Goal: Communication & Community: Answer question/provide support

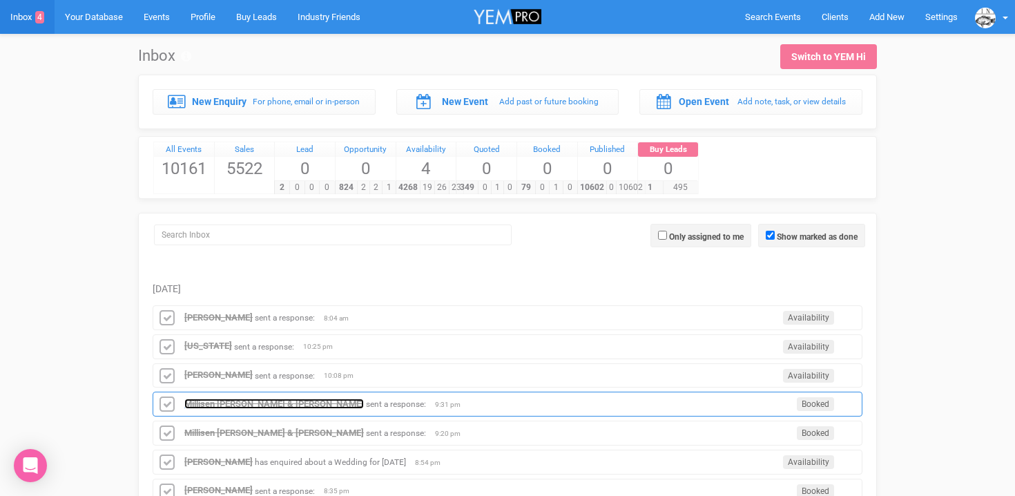
click at [246, 405] on strong "Millisen [PERSON_NAME] & [PERSON_NAME]" at bounding box center [273, 403] width 179 height 10
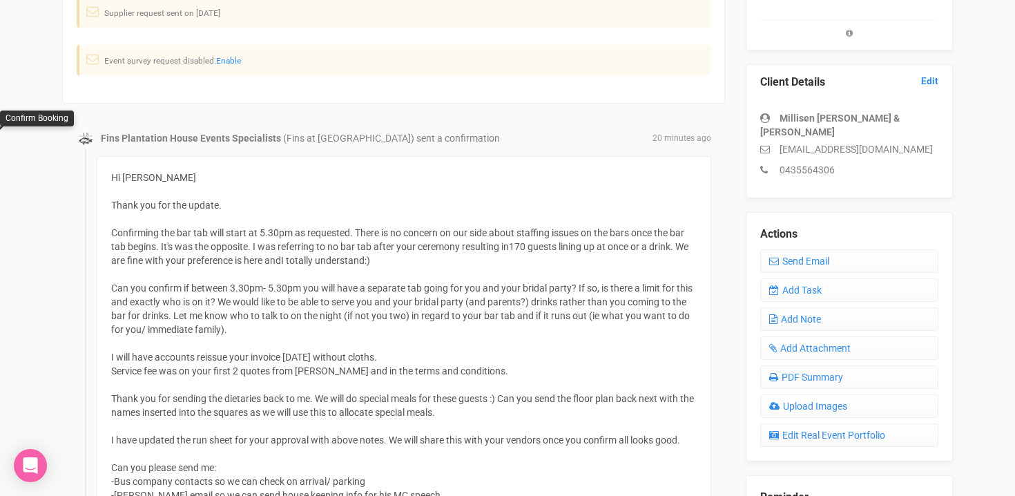
scroll to position [318, 0]
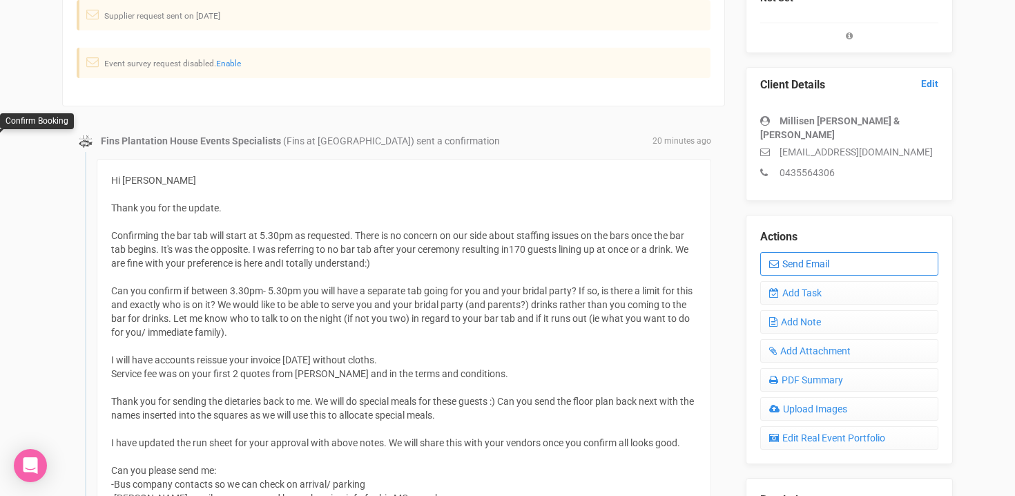
click at [820, 252] on link "Send Email" at bounding box center [849, 263] width 178 height 23
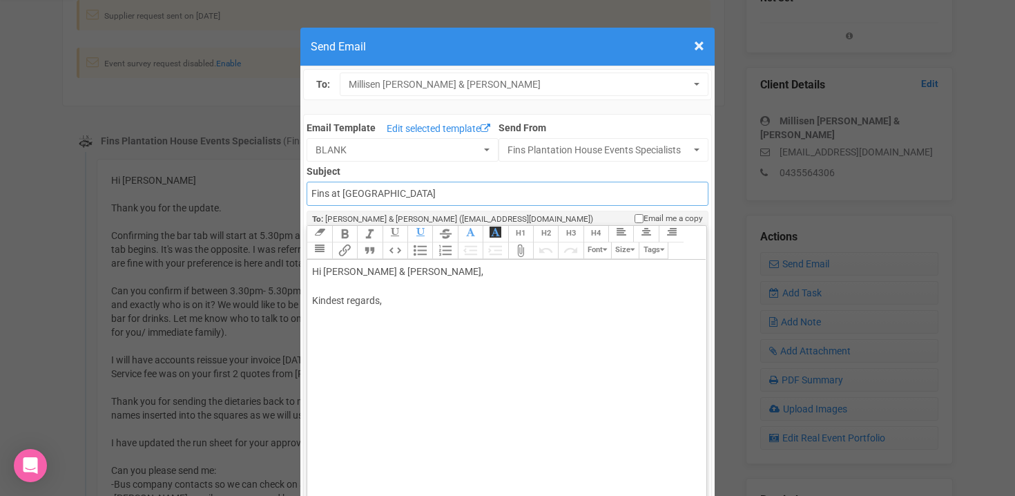
drag, startPoint x: 311, startPoint y: 193, endPoint x: 435, endPoint y: 196, distance: 123.6
click at [435, 196] on input "Fins at [GEOGRAPHIC_DATA]" at bounding box center [506, 194] width 401 height 24
type input "Accounts - Fins at [GEOGRAPHIC_DATA] - Food & Beverage Invoice"
drag, startPoint x: 362, startPoint y: 271, endPoint x: 394, endPoint y: 271, distance: 31.8
click at [394, 271] on div "Hi [PERSON_NAME] & [PERSON_NAME], Kindest regards," at bounding box center [504, 300] width 384 height 72
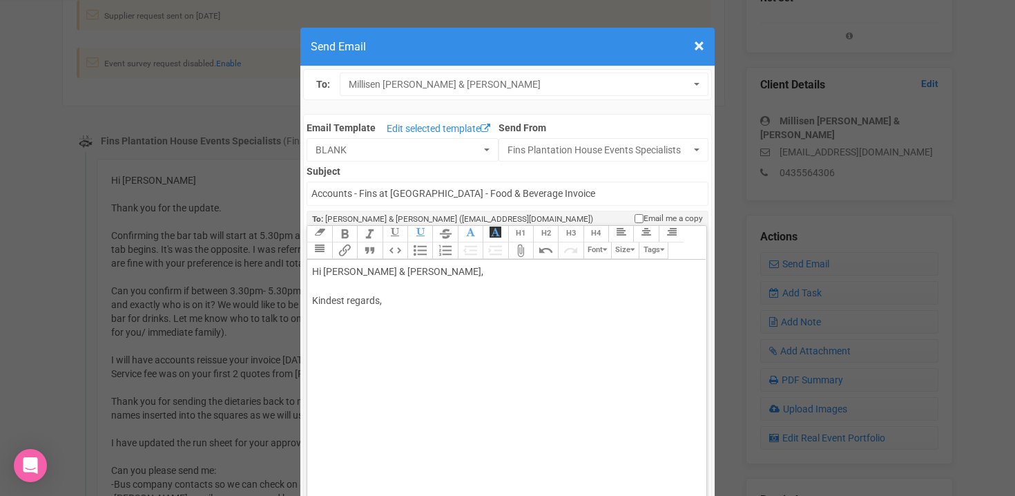
click at [434, 271] on div "Hi [PERSON_NAME] & [PERSON_NAME], Kindest regards," at bounding box center [504, 300] width 384 height 72
click at [407, 333] on div "Hi [PERSON_NAME] & [PERSON_NAME], I hope you are having a good day. Please find…" at bounding box center [504, 322] width 384 height 116
click at [560, 329] on div "Hi [PERSON_NAME] & [PERSON_NAME], I hope you are having a good day. Please find…" at bounding box center [504, 322] width 384 height 116
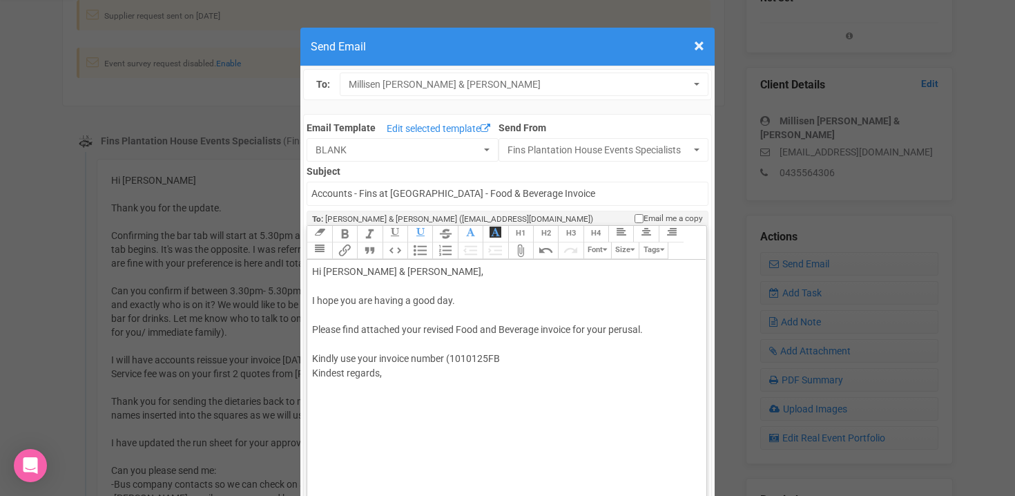
click at [478, 360] on div "Hi [PERSON_NAME] & [PERSON_NAME], I hope you are having a good day. Please find…" at bounding box center [504, 336] width 384 height 145
click at [502, 356] on div "Hi [PERSON_NAME] & [PERSON_NAME], I hope you are having a good day. Please find…" at bounding box center [504, 336] width 384 height 145
click at [452, 357] on div "Hi [PERSON_NAME] & [PERSON_NAME], I hope you are having a good day. Please find…" at bounding box center [504, 336] width 384 height 145
click at [520, 359] on div "Hi [PERSON_NAME] & [PERSON_NAME], I hope you are having a good day. Please find…" at bounding box center [504, 336] width 384 height 145
click at [324, 347] on div "Hi [PERSON_NAME] & [PERSON_NAME], I hope you are having a good day. Please find…" at bounding box center [504, 351] width 384 height 174
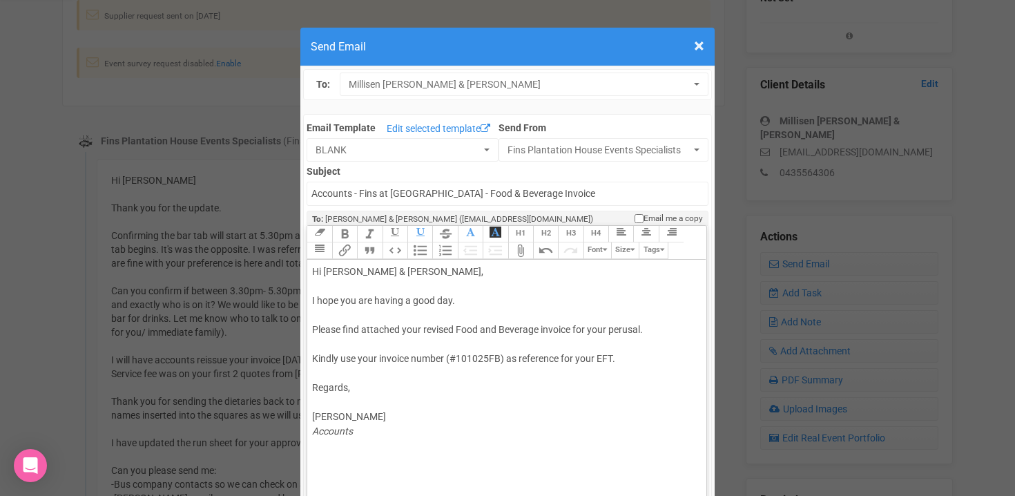
click at [516, 257] on button "Attach Files" at bounding box center [520, 250] width 25 height 17
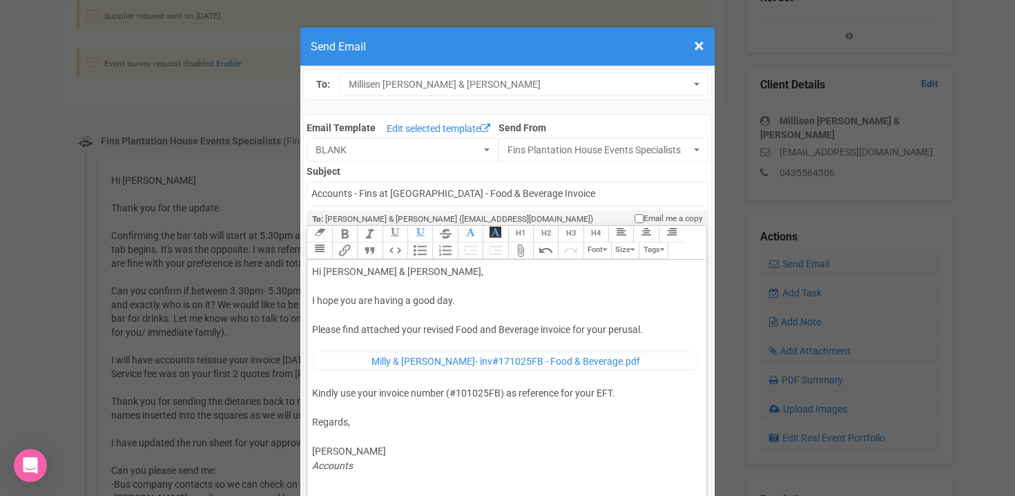
click at [466, 393] on div "Hi [PERSON_NAME] & [PERSON_NAME], I hope you are having a good day. Please find…" at bounding box center [504, 368] width 384 height 208
click at [614, 392] on div "Hi [PERSON_NAME] & [PERSON_NAME], I hope you are having a good day. Please find…" at bounding box center [504, 368] width 384 height 208
click at [369, 380] on div "Hi [PERSON_NAME] & [PERSON_NAME], I hope you are having a good day. Please find…" at bounding box center [504, 375] width 384 height 223
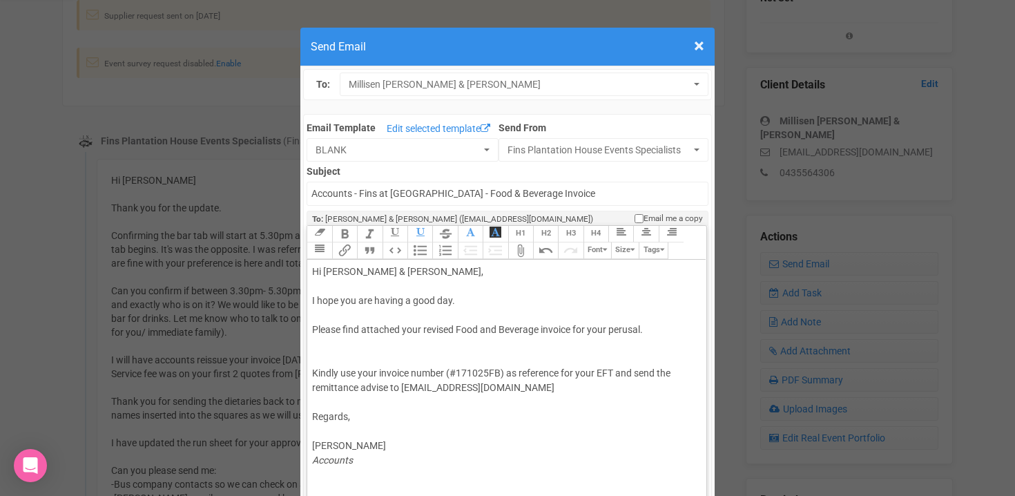
type trix-editor "<div>Hi [PERSON_NAME] &amp; [PERSON_NAME],<br><br>I hope you are having a good …"
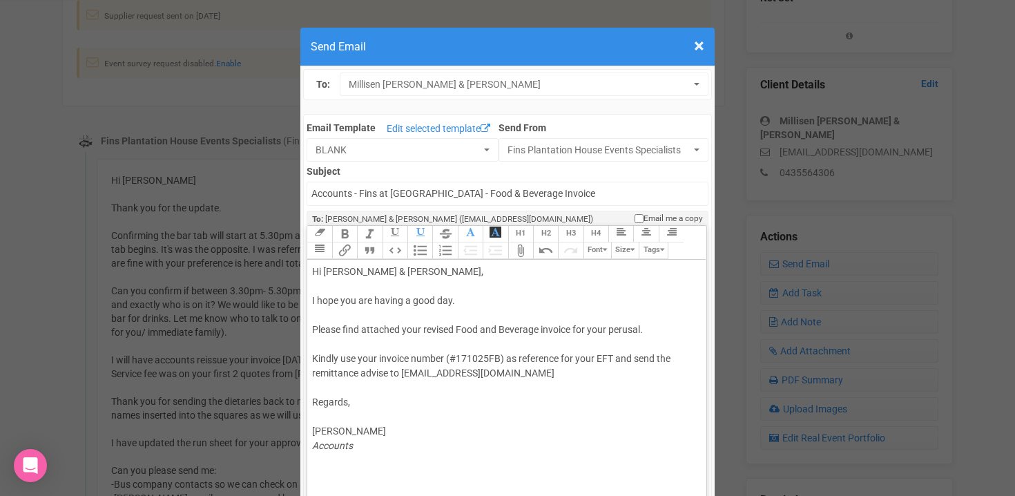
click at [519, 249] on button "Attach Files" at bounding box center [520, 250] width 25 height 17
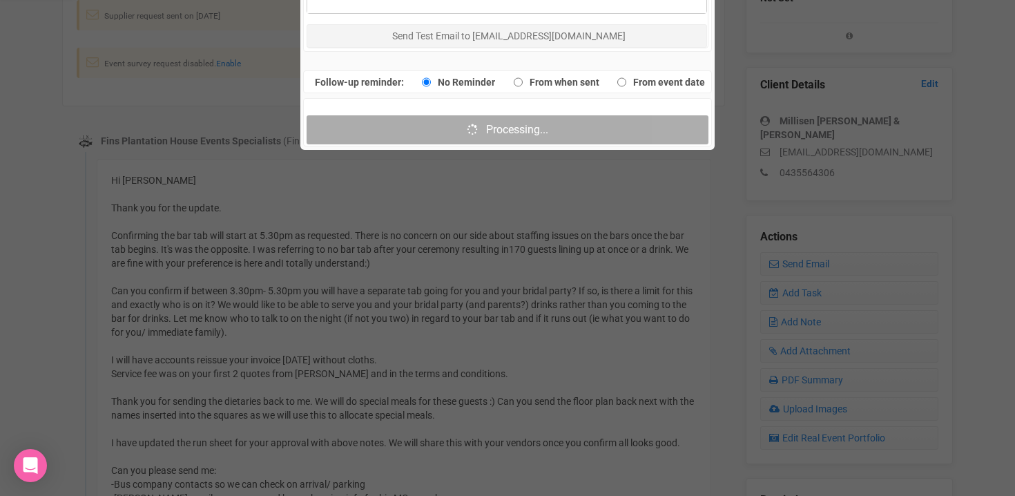
scroll to position [1011, 0]
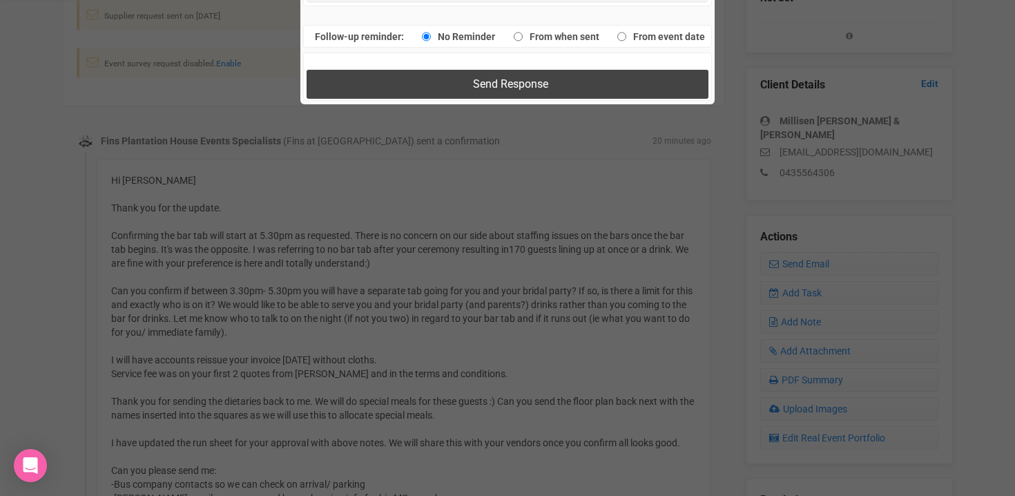
click at [436, 86] on button "Send Response" at bounding box center [506, 84] width 401 height 28
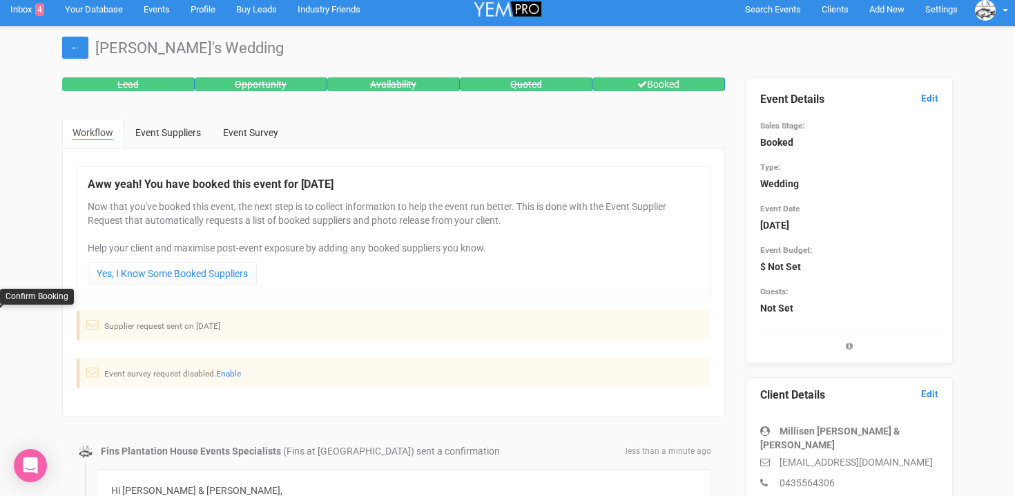
scroll to position [0, 0]
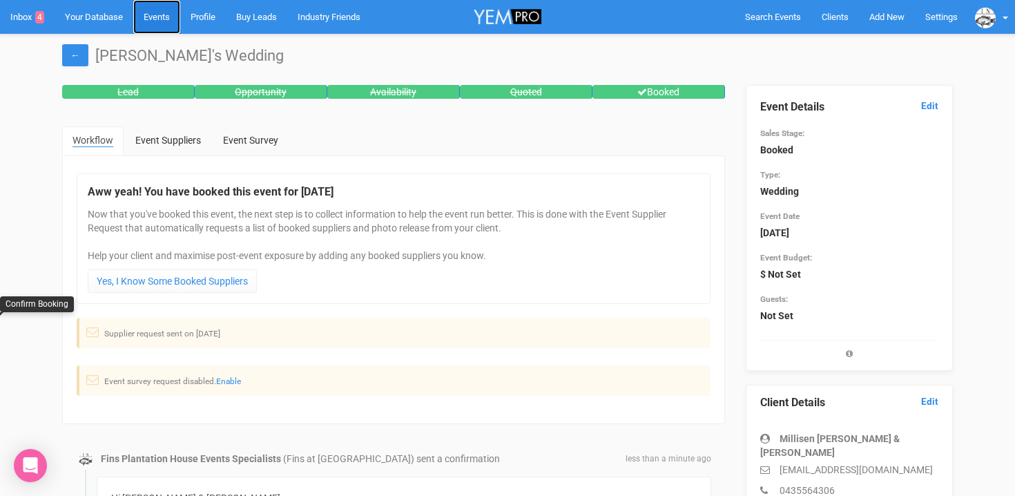
click at [165, 21] on link "Events" at bounding box center [156, 17] width 47 height 34
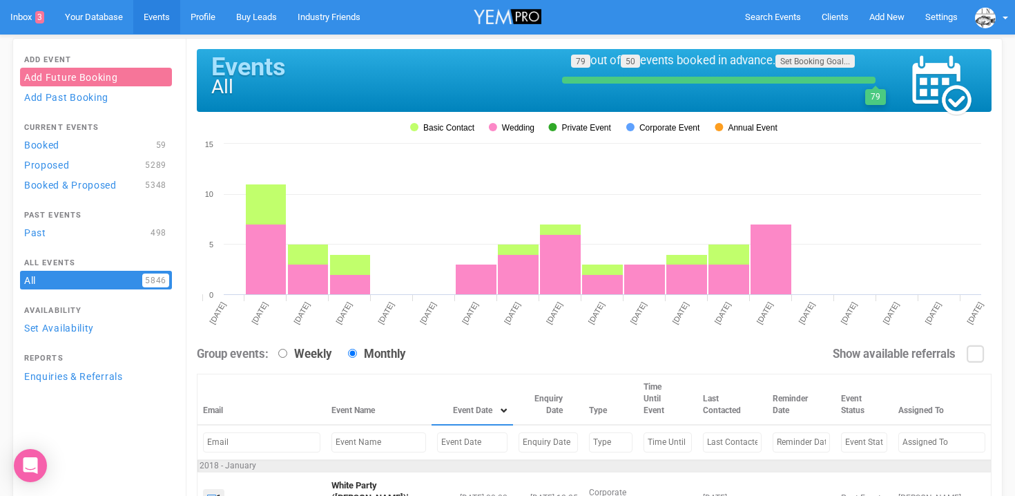
click at [437, 442] on input "text" at bounding box center [472, 442] width 70 height 20
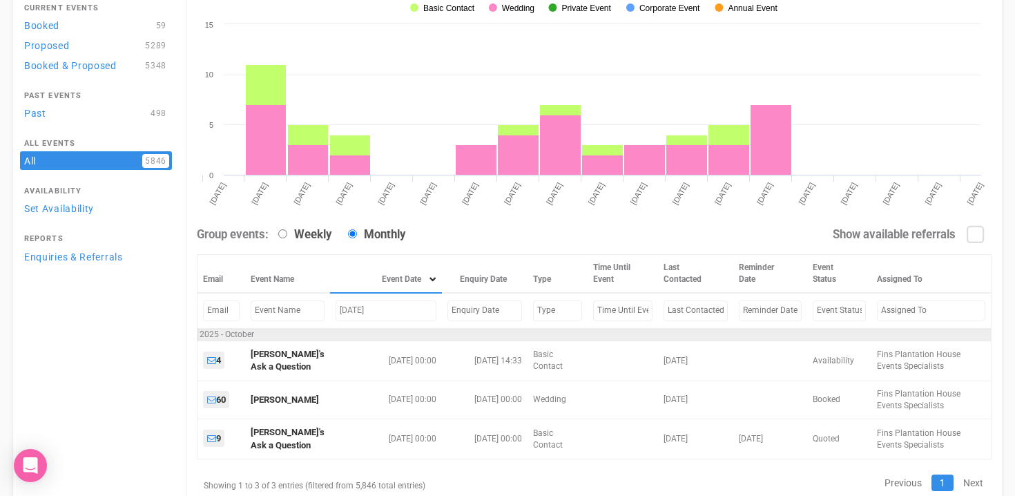
scroll to position [160, 0]
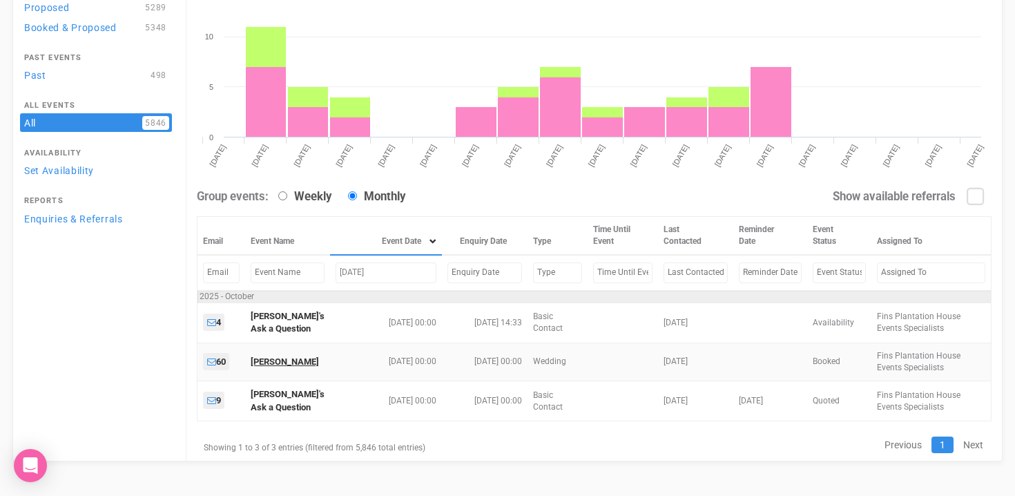
type input "[DATE]"
drag, startPoint x: 380, startPoint y: 271, endPoint x: 315, endPoint y: 270, distance: 64.9
click at [315, 270] on tr "Oct 31, 25" at bounding box center [594, 272] width 794 height 35
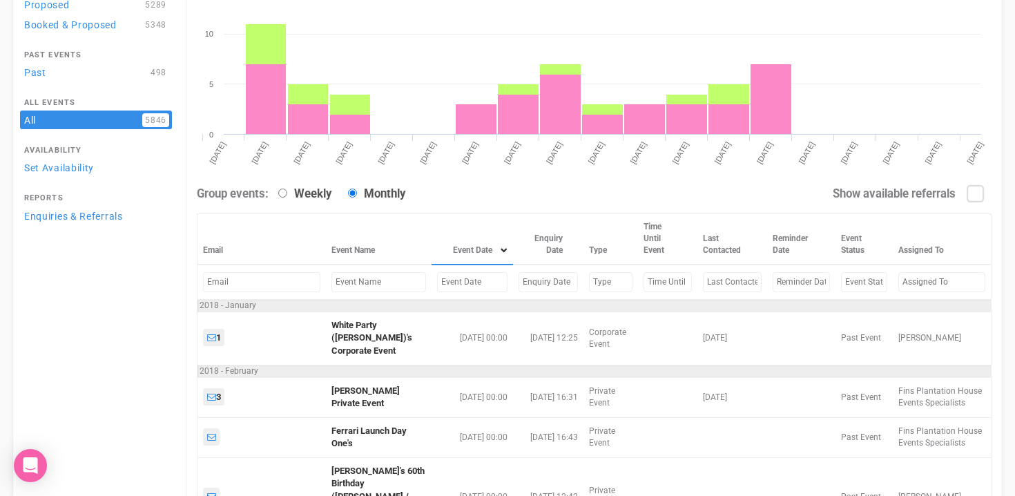
click at [344, 278] on input "text" at bounding box center [378, 282] width 95 height 20
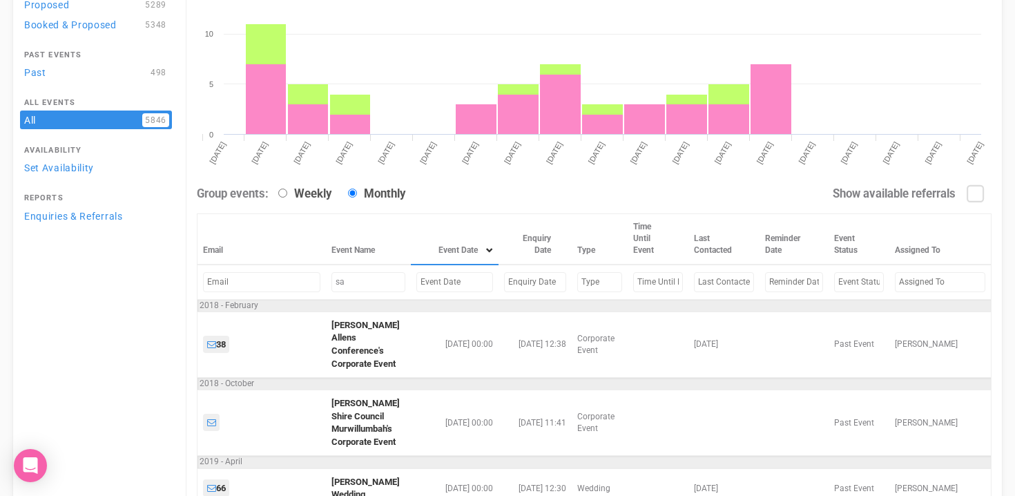
type input "s"
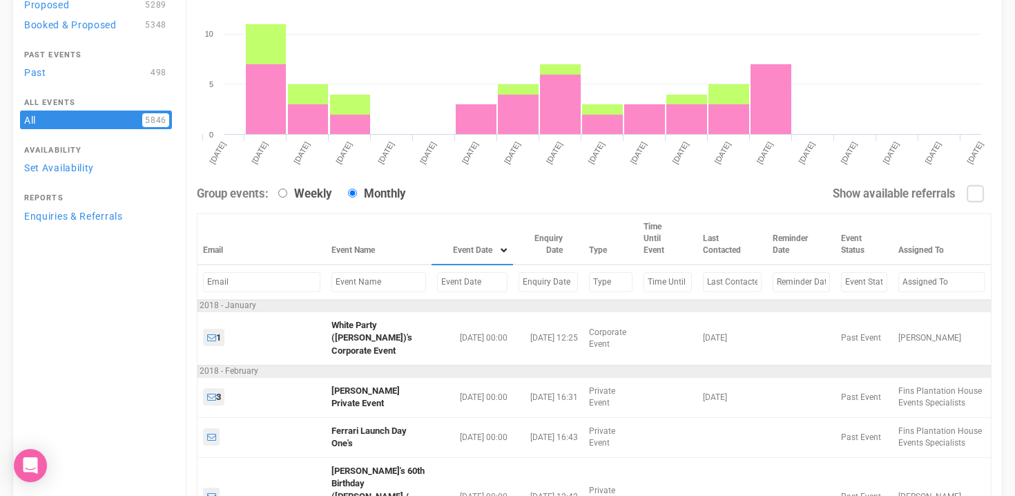
click at [437, 285] on input "text" at bounding box center [472, 282] width 70 height 20
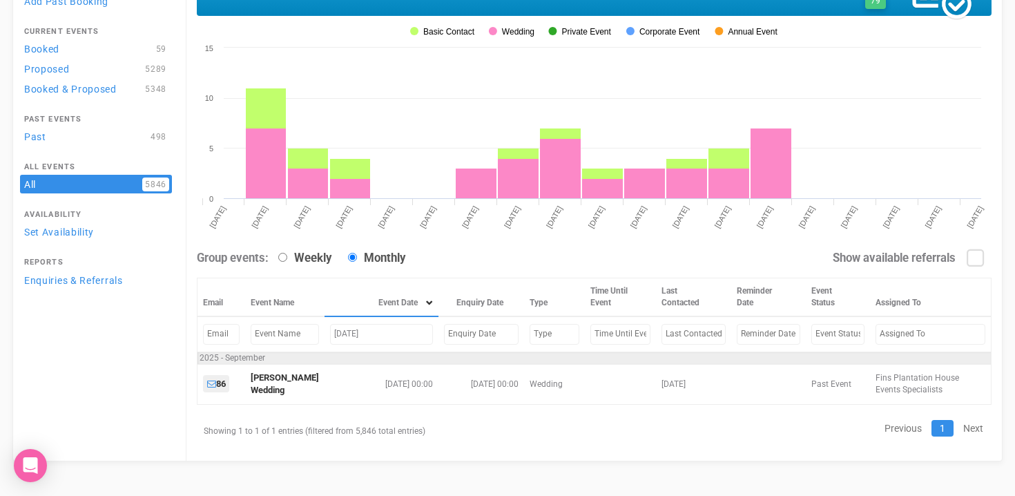
scroll to position [96, 0]
click at [353, 334] on input "sep 11, 25" at bounding box center [381, 334] width 103 height 20
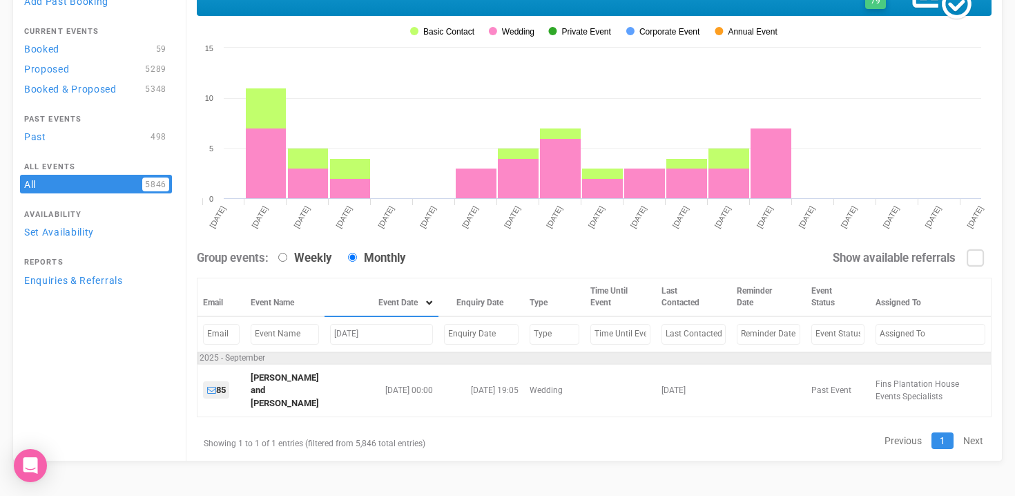
drag, startPoint x: 380, startPoint y: 335, endPoint x: 285, endPoint y: 335, distance: 95.3
click at [285, 335] on tr "sep 12, 25" at bounding box center [594, 333] width 794 height 35
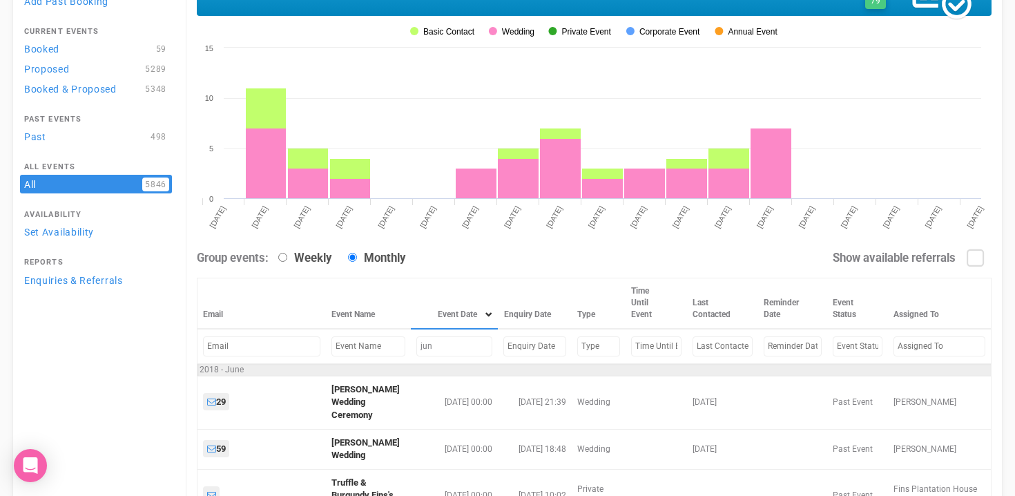
type input "jun 2"
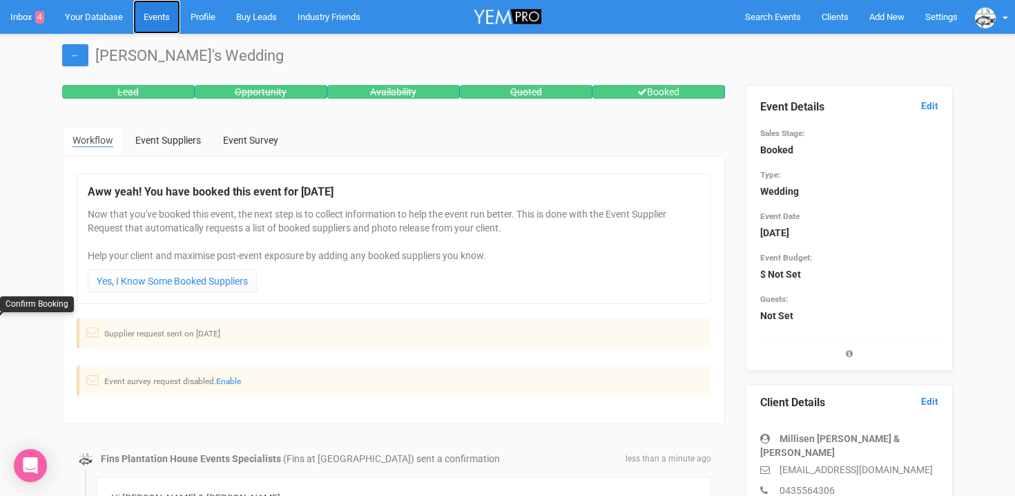
click at [157, 21] on link "Events" at bounding box center [156, 17] width 47 height 34
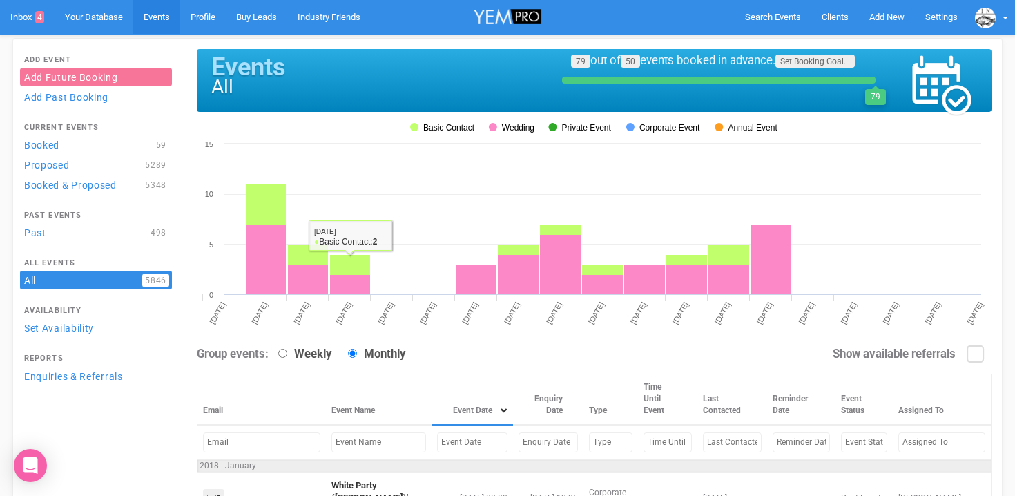
click at [437, 449] on input "text" at bounding box center [472, 442] width 70 height 20
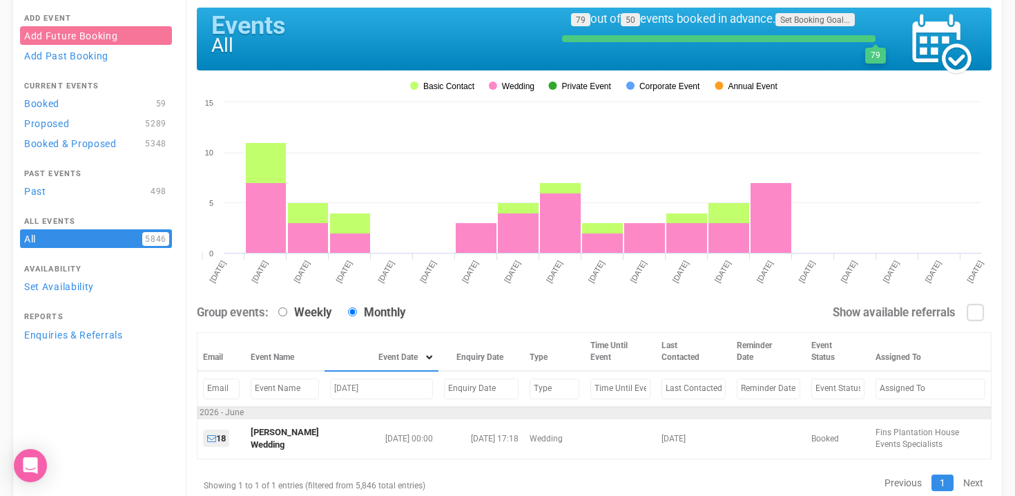
scroll to position [96, 0]
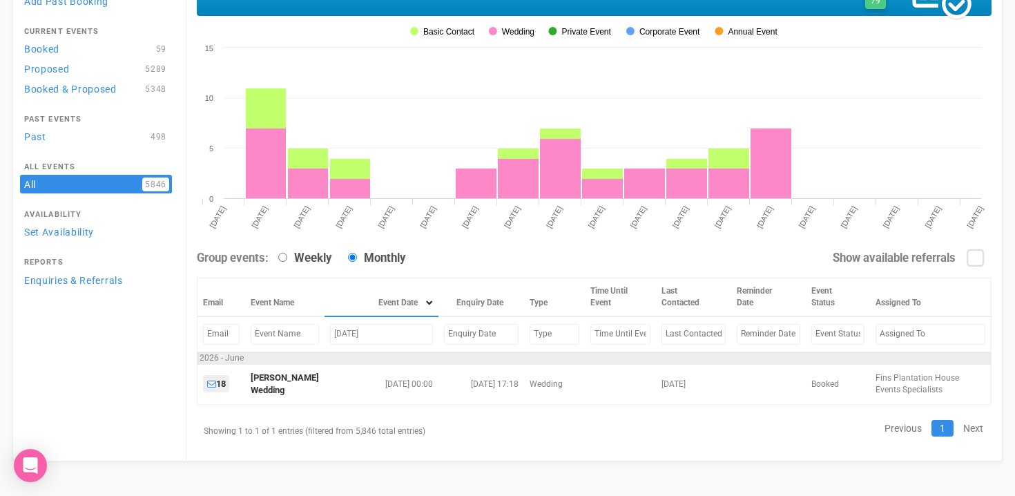
drag, startPoint x: 366, startPoint y: 333, endPoint x: 300, endPoint y: 333, distance: 65.6
click at [308, 333] on tr "june 13" at bounding box center [594, 333] width 794 height 35
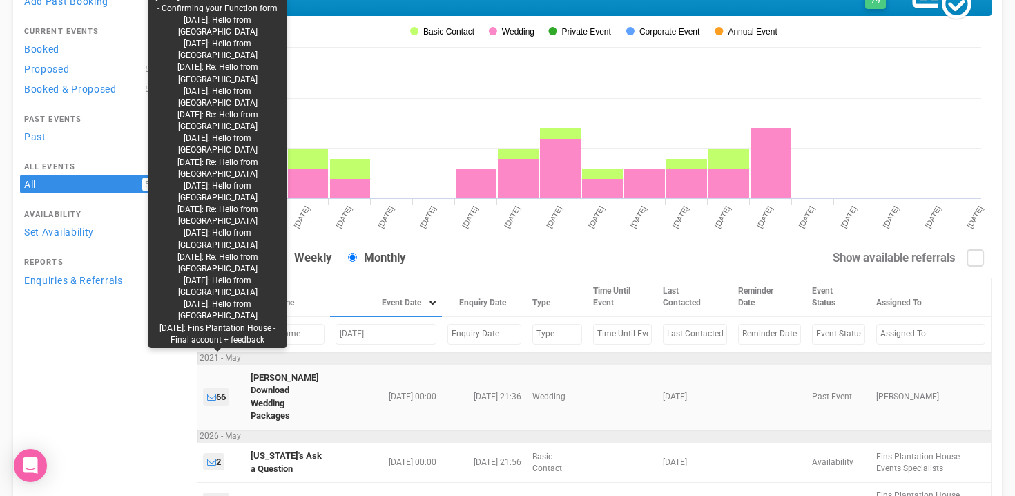
scroll to position [249, 0]
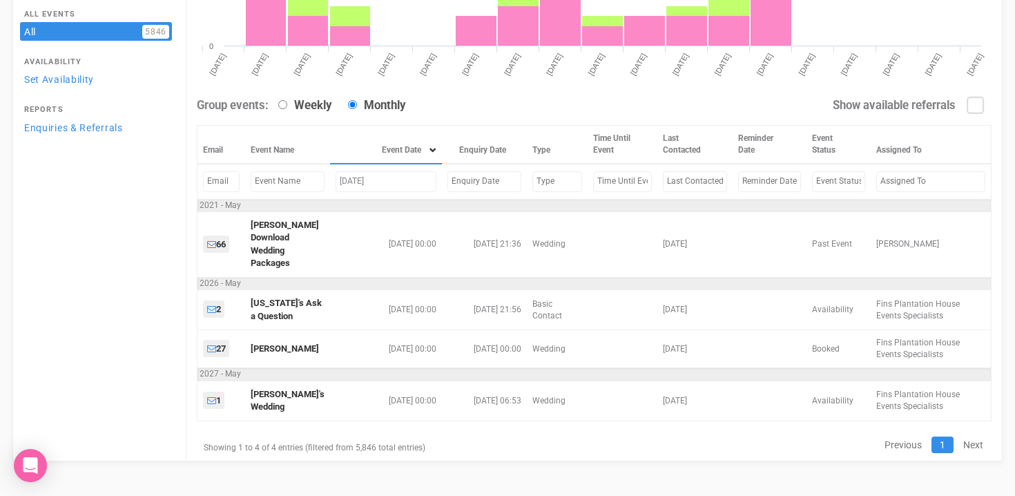
click at [364, 183] on input "May 29" at bounding box center [385, 181] width 101 height 20
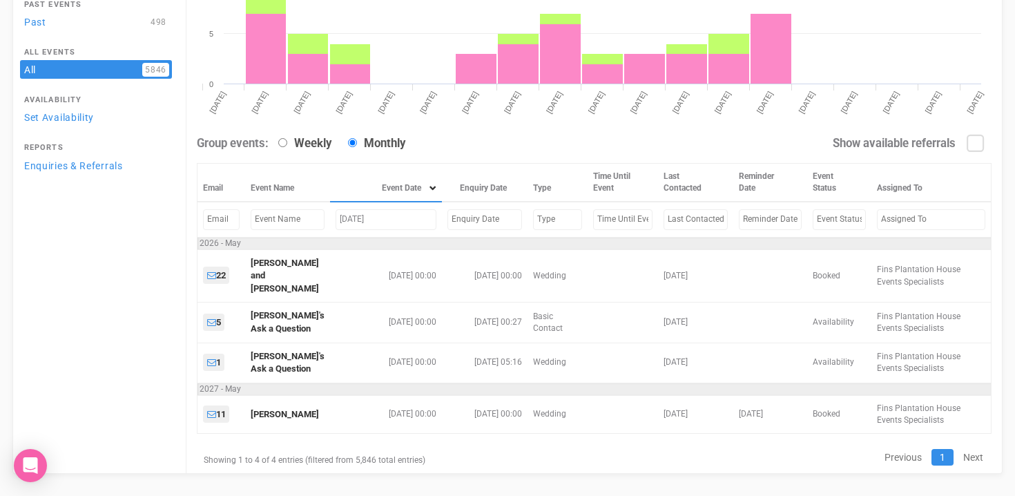
scroll to position [96, 0]
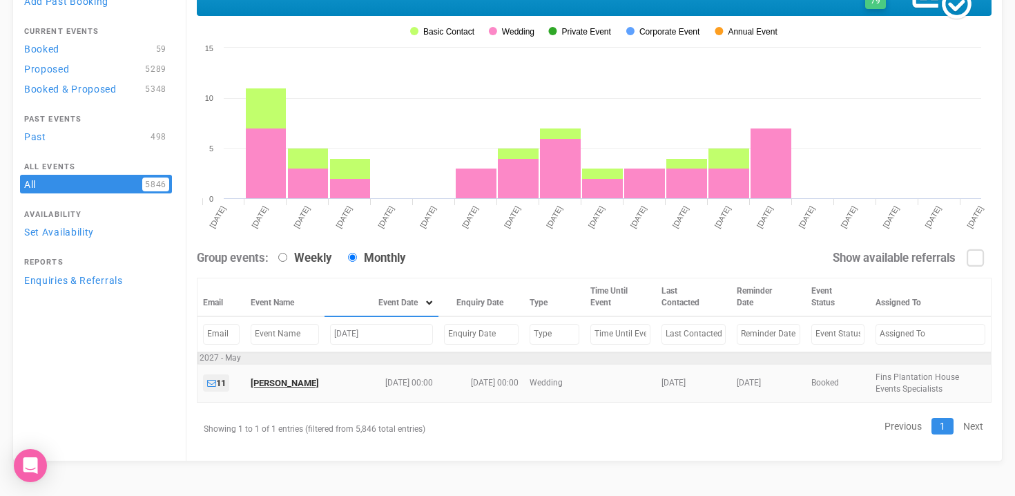
type input "May 22, 27"
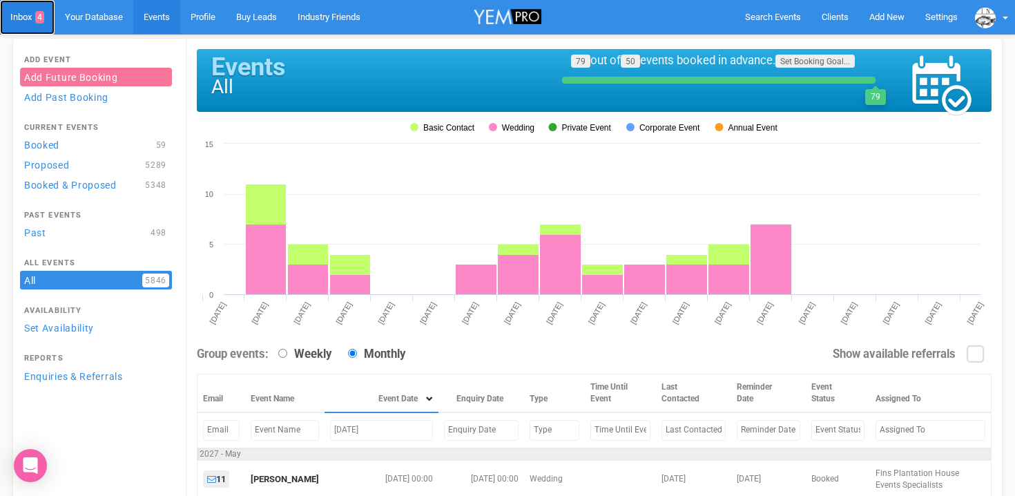
click at [21, 17] on link "Inbox 4" at bounding box center [27, 17] width 55 height 35
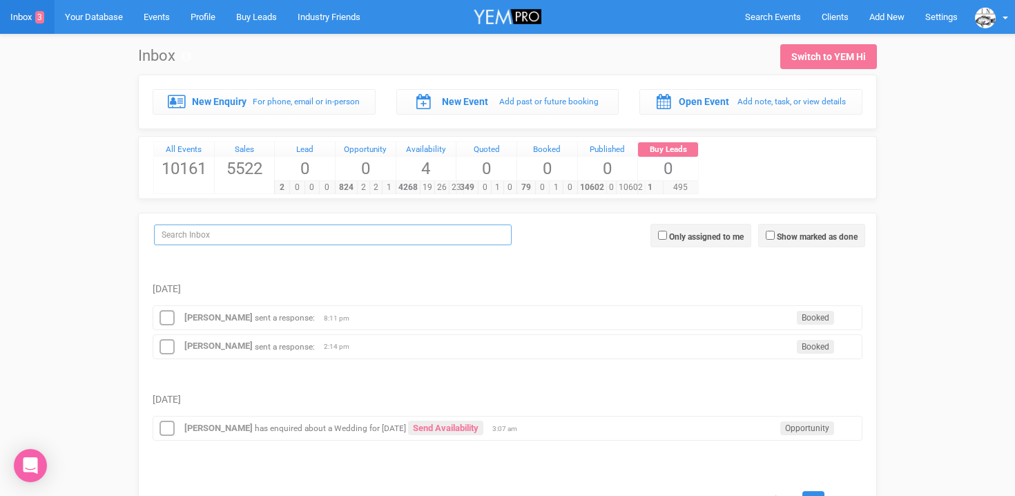
click at [197, 233] on input "search" at bounding box center [333, 234] width 358 height 21
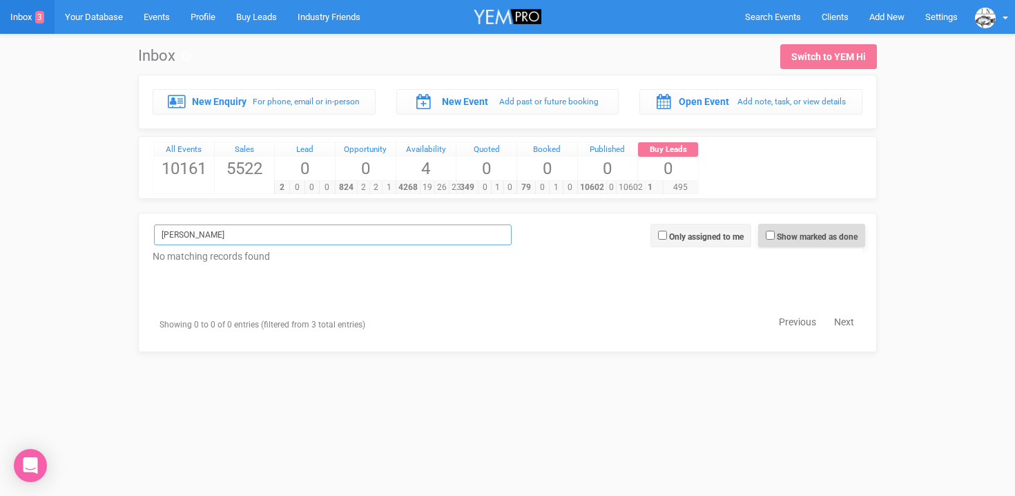
type input "danica"
click at [770, 233] on input "Show marked as done" at bounding box center [770, 235] width 9 height 9
checkbox input "true"
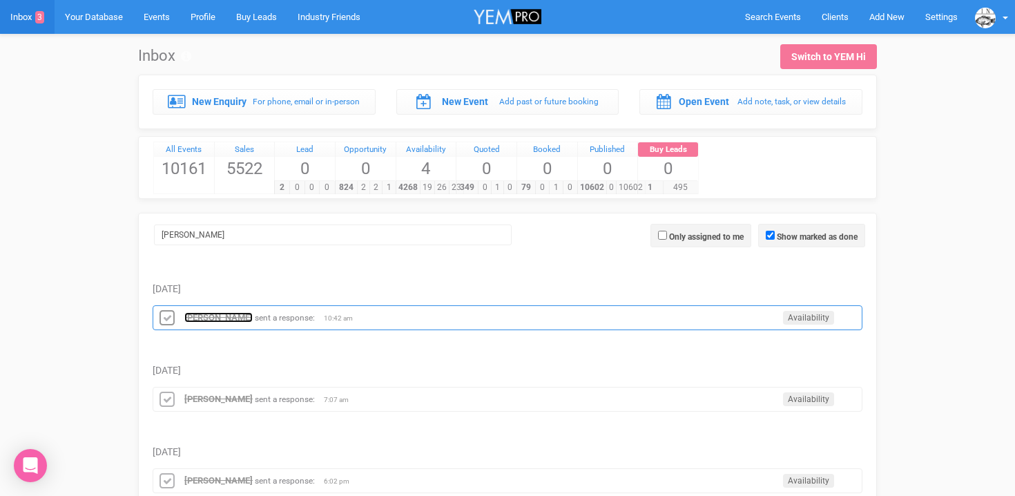
click at [198, 315] on strong "Danica" at bounding box center [218, 317] width 68 height 10
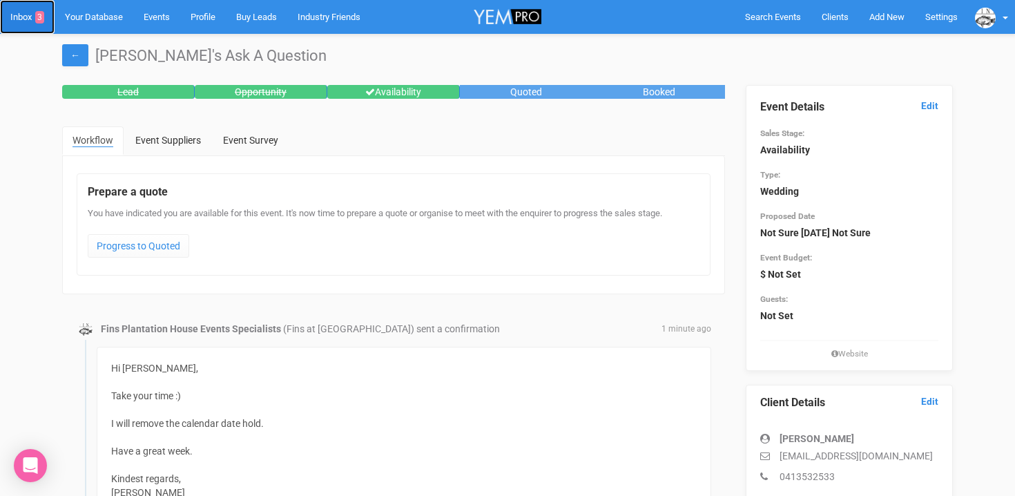
click at [19, 23] on link "Inbox 3" at bounding box center [27, 17] width 55 height 34
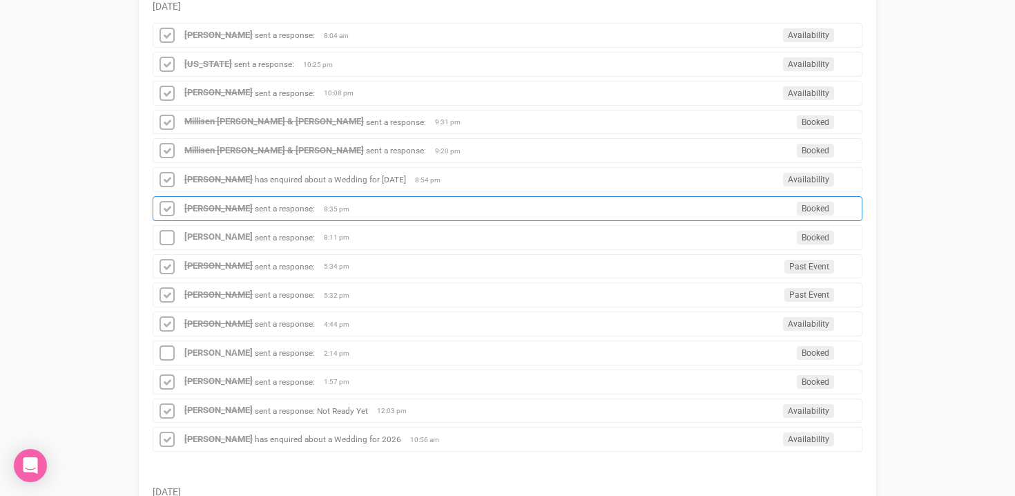
scroll to position [364, 0]
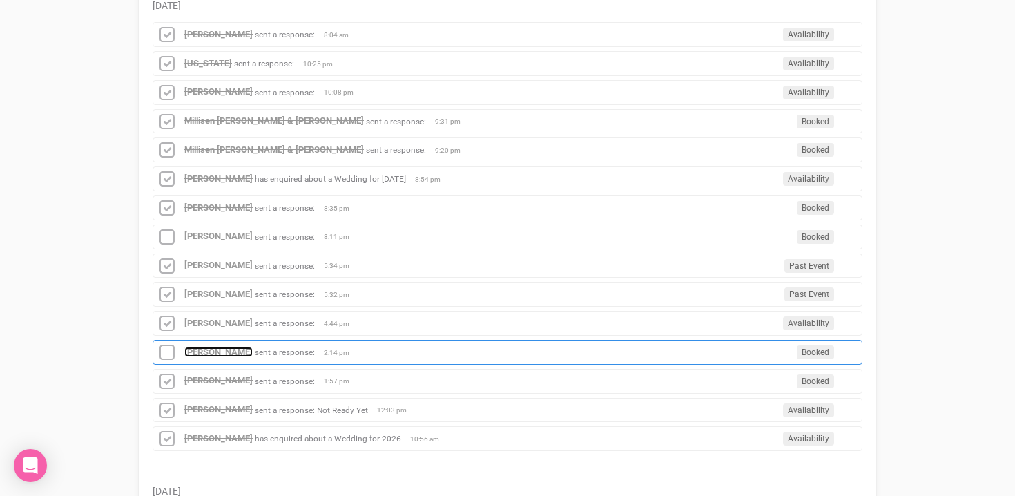
click at [200, 352] on strong "Monica" at bounding box center [218, 352] width 68 height 10
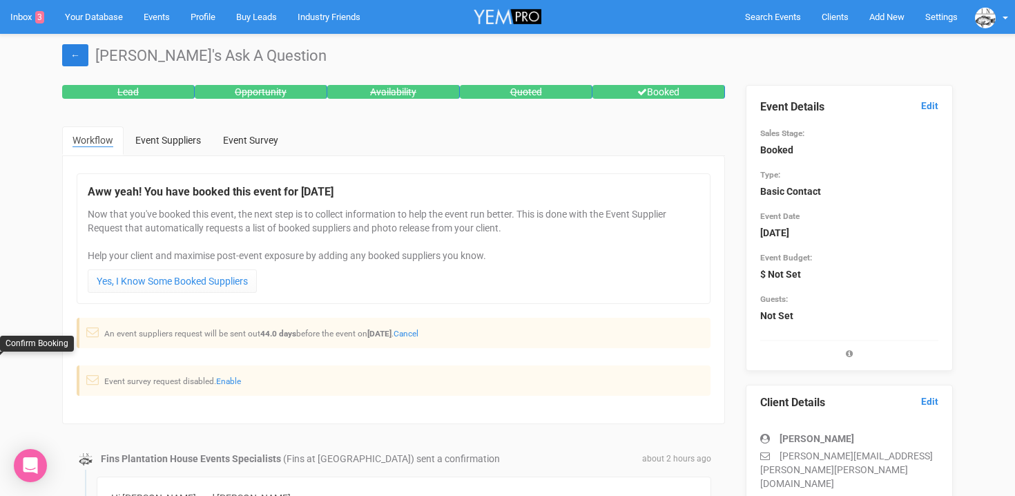
click at [77, 58] on link "←" at bounding box center [75, 55] width 26 height 22
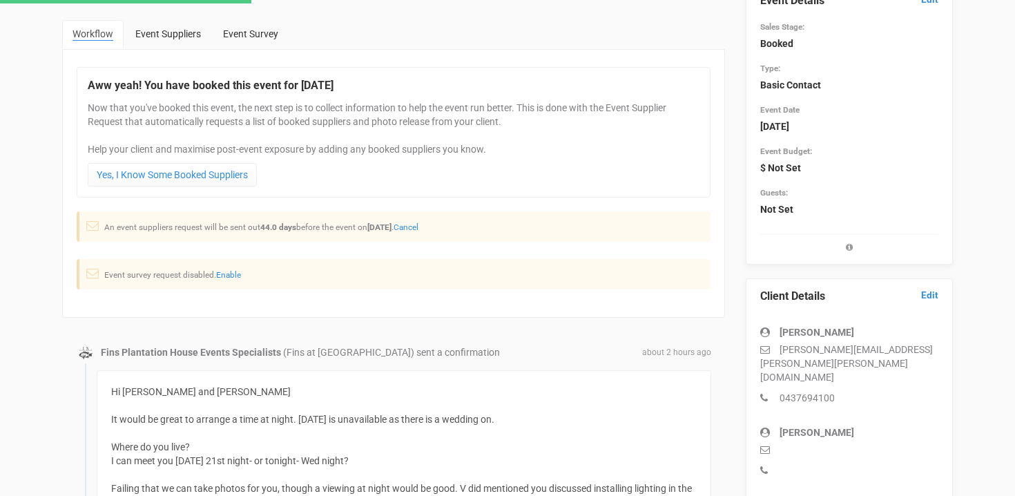
scroll to position [79, 0]
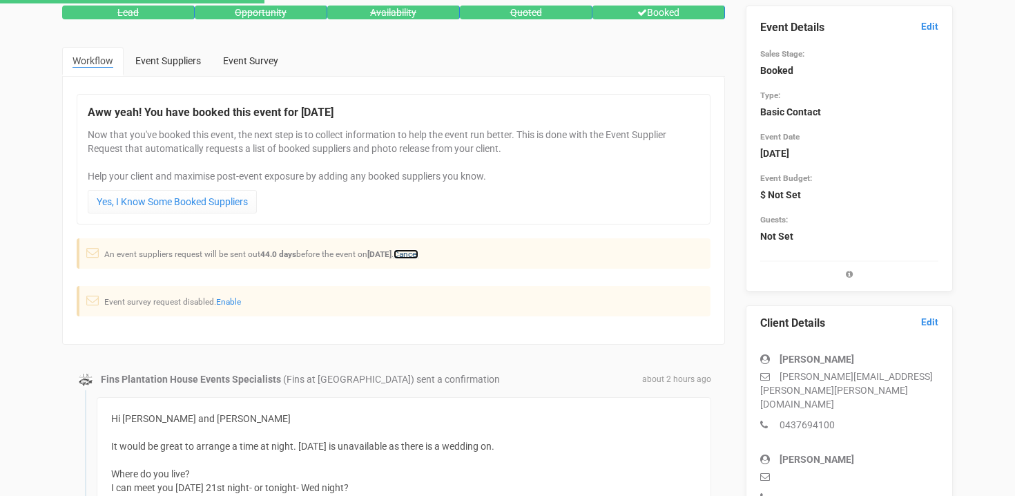
click at [418, 255] on link "Cancel" at bounding box center [405, 254] width 25 height 10
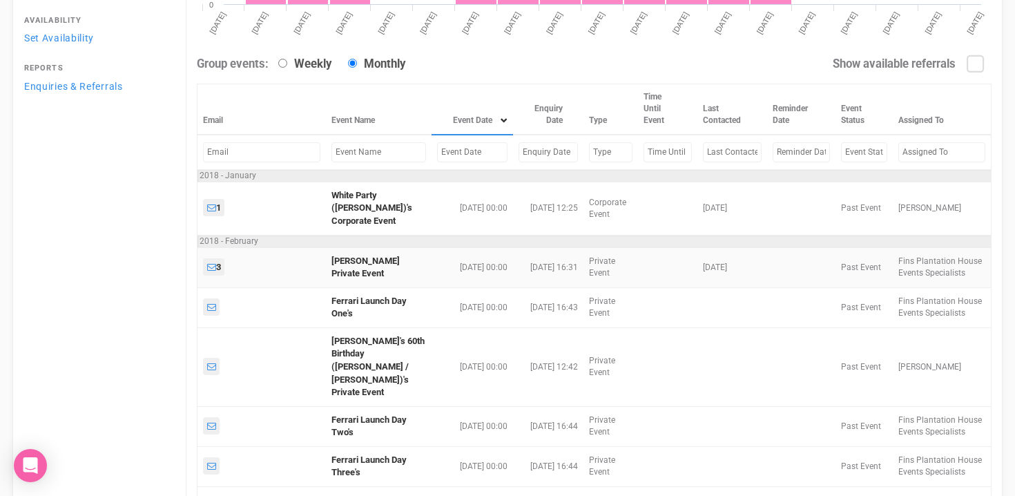
scroll to position [0, 0]
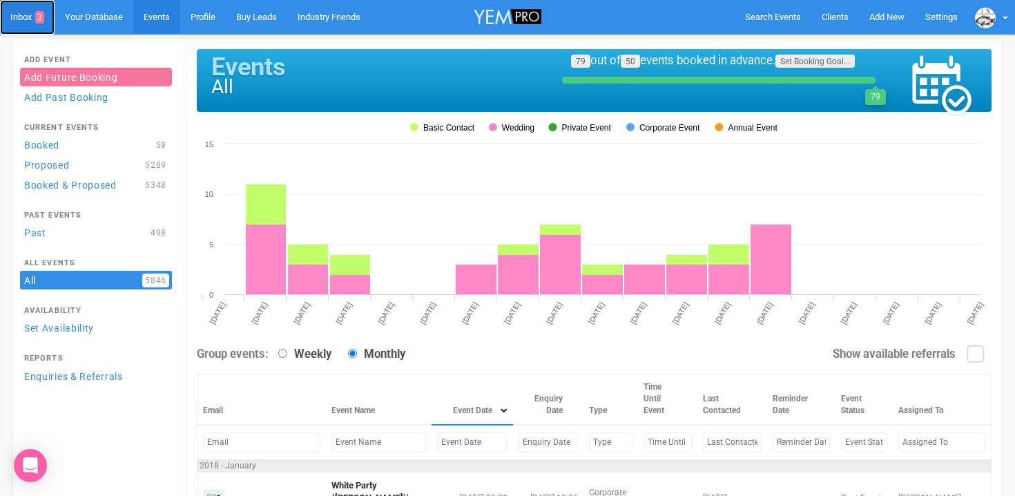
click at [29, 16] on link "Inbox 3" at bounding box center [27, 17] width 55 height 35
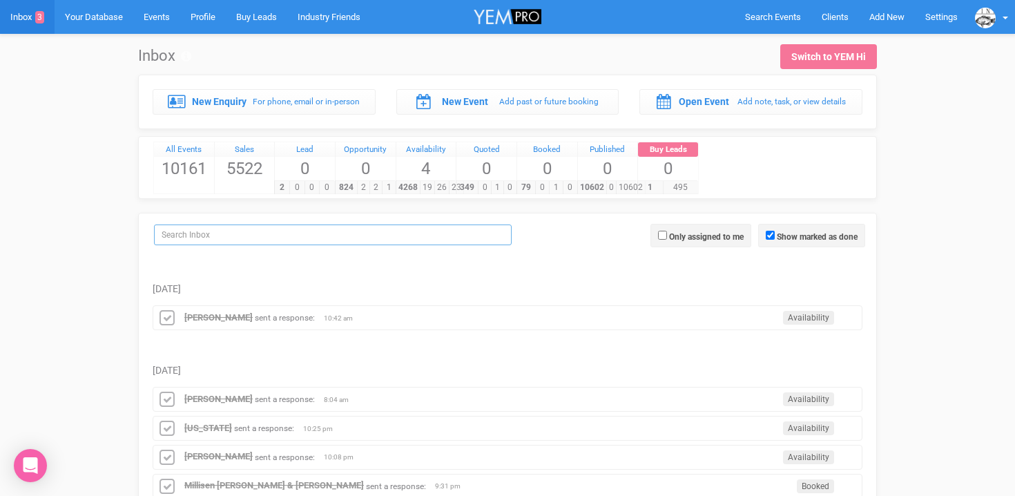
click at [174, 228] on input "search" at bounding box center [333, 234] width 358 height 21
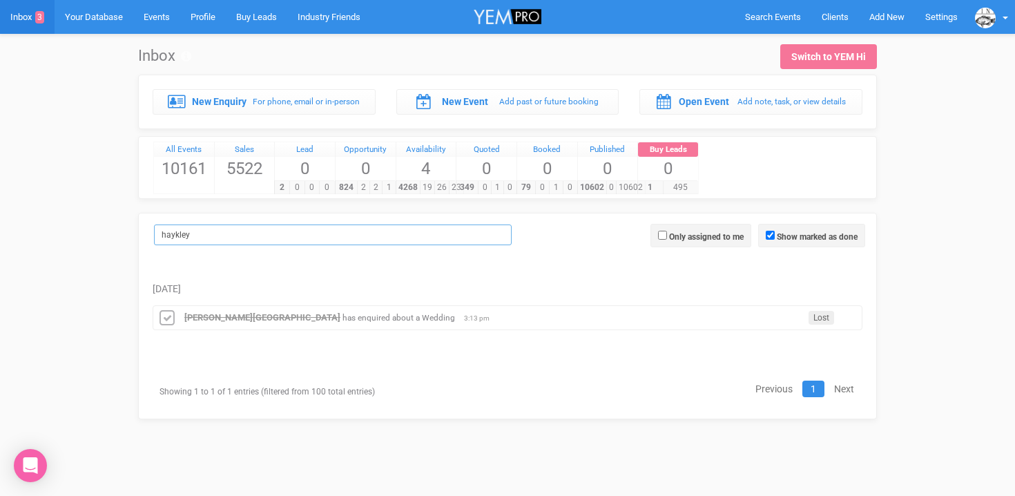
click at [177, 238] on input "haykley" at bounding box center [333, 234] width 358 height 21
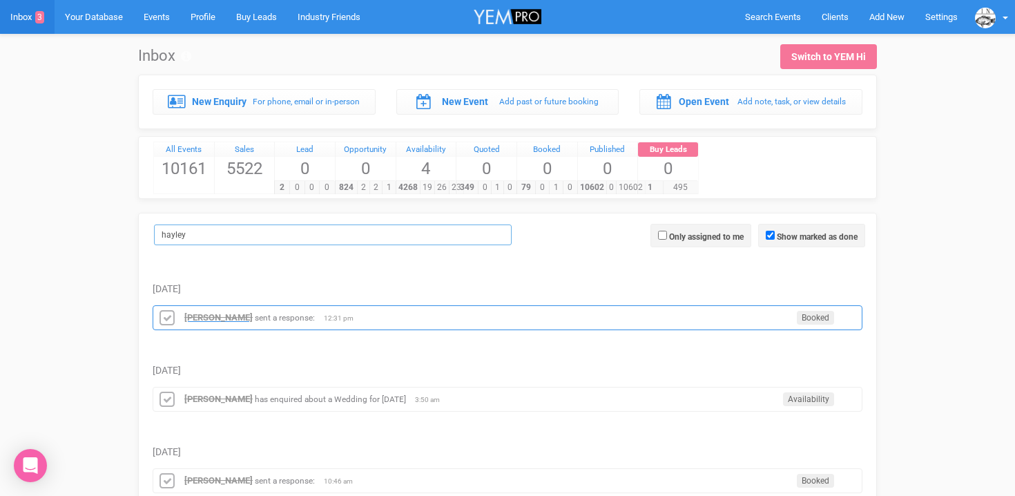
type input "hayley"
click at [221, 318] on strong "Hayley Glenister" at bounding box center [218, 317] width 68 height 10
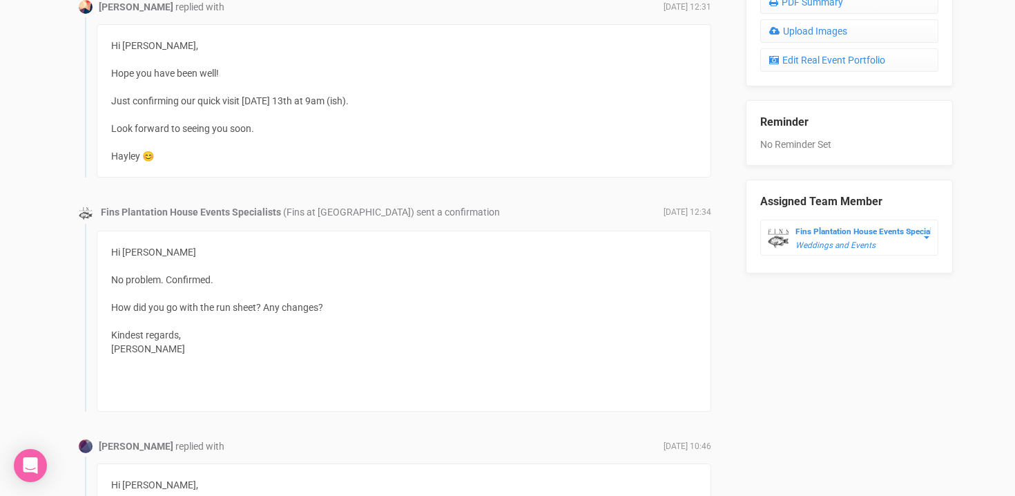
scroll to position [758, 0]
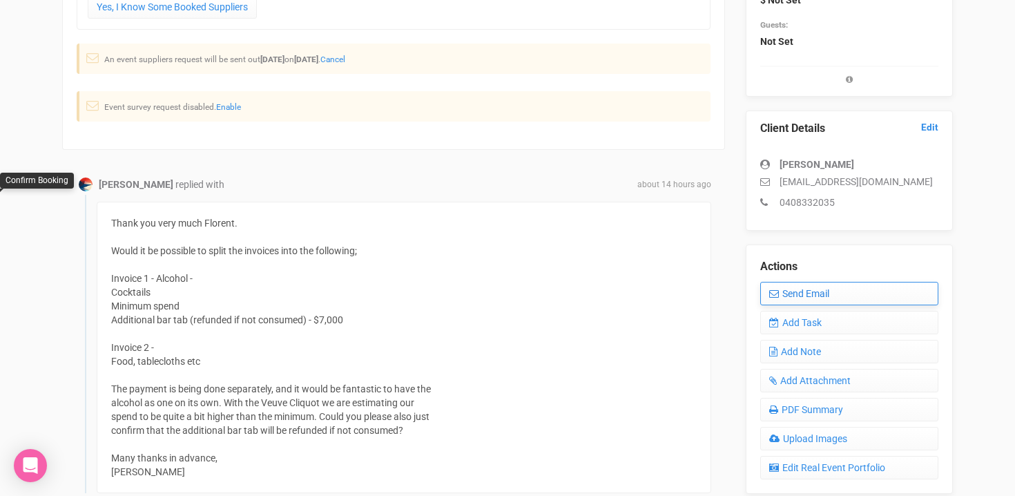
scroll to position [273, 0]
click at [801, 291] on link "Send Email" at bounding box center [849, 293] width 178 height 23
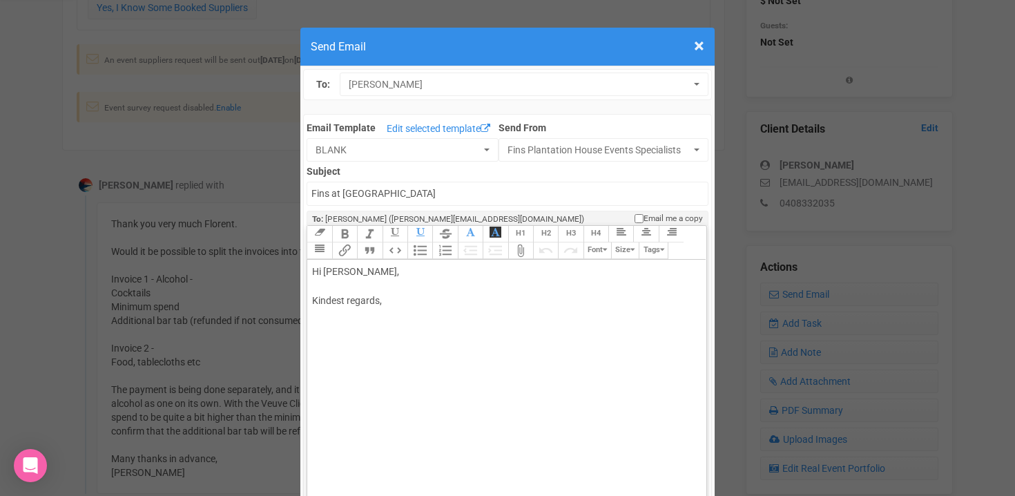
click at [390, 273] on div "Hi Camilla Glasser, Kindest regards," at bounding box center [504, 300] width 384 height 72
click at [327, 360] on div "Hi Camilla, Thank you for your email. Please find attached the two invoices you…" at bounding box center [504, 343] width 384 height 159
click at [387, 362] on div "Hi Camilla, Thank you for your email. Please find attached the two invoices you…" at bounding box center [504, 343] width 384 height 159
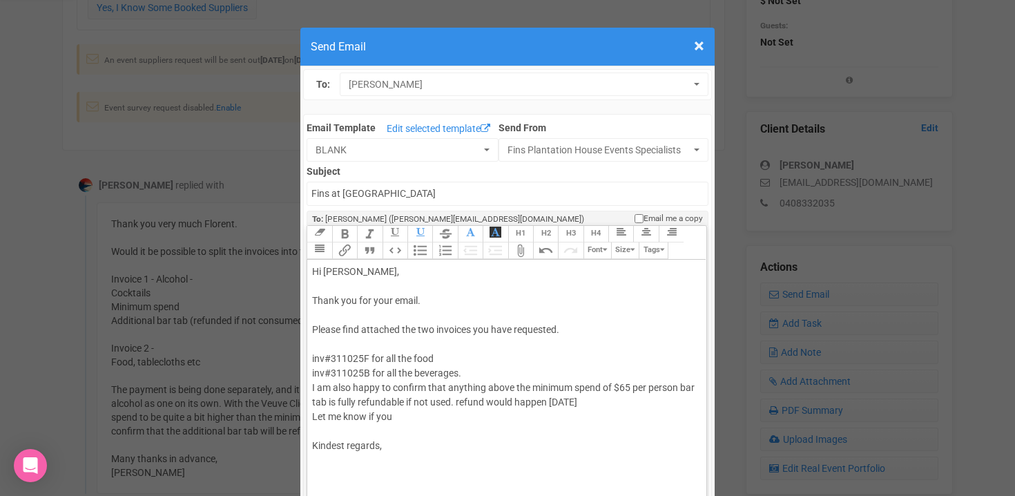
click at [580, 402] on div "Hi Camilla, Thank you for your email. Please find attached the two invoices you…" at bounding box center [504, 372] width 384 height 217
click at [623, 402] on div "Hi Camilla, Thank you for your email. Please find attached the two invoices you…" at bounding box center [504, 372] width 384 height 217
click at [400, 445] on div "Hi Camilla, Thank you for your email. Please find attached the two invoices you…" at bounding box center [504, 387] width 384 height 246
click at [540, 446] on div "Hi Camilla, Thank you for your email. Please find attached the two invoices you…" at bounding box center [504, 387] width 384 height 246
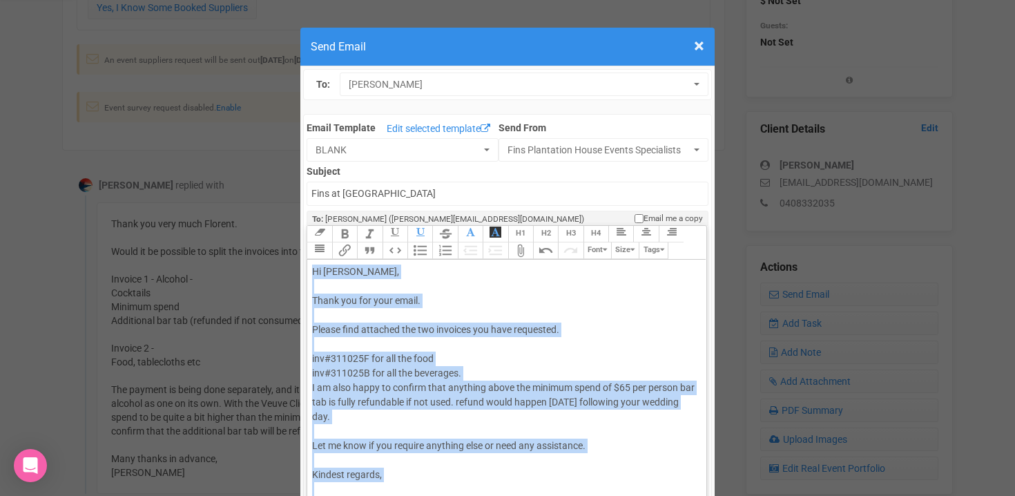
copy div "Hi Camilla, Thank you for your email. Please find attached the two invoices you…"
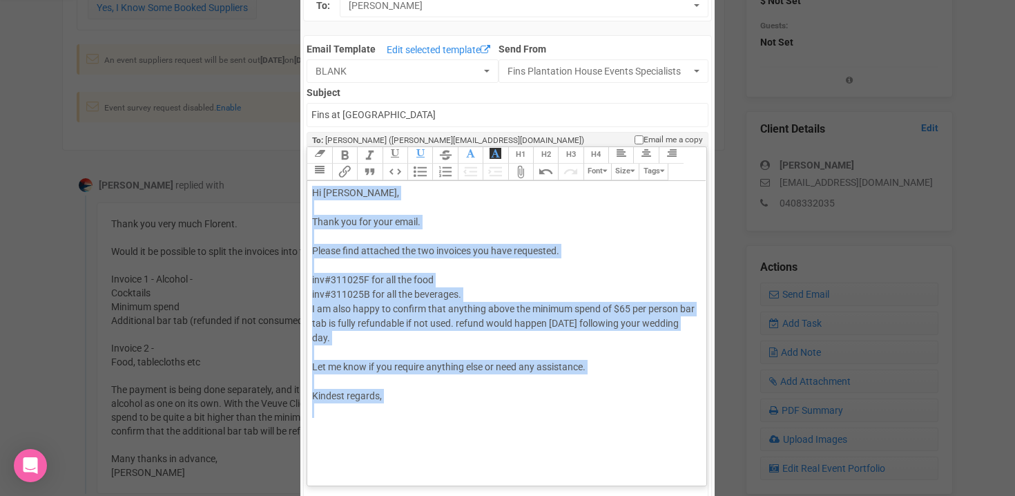
scroll to position [81, 0]
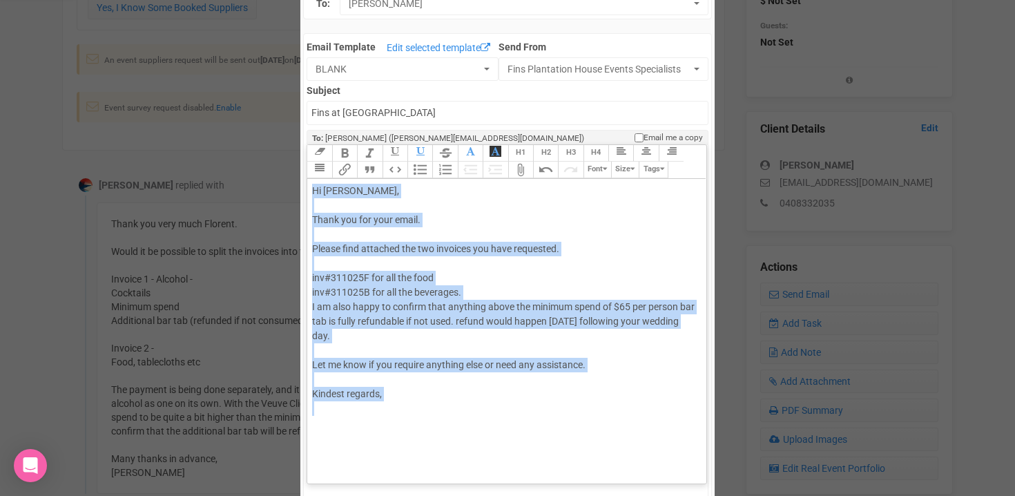
paste trix-editor "<div>Hi Camilla,<br><br>Thank you for your email.<br><br>Please find attached t…"
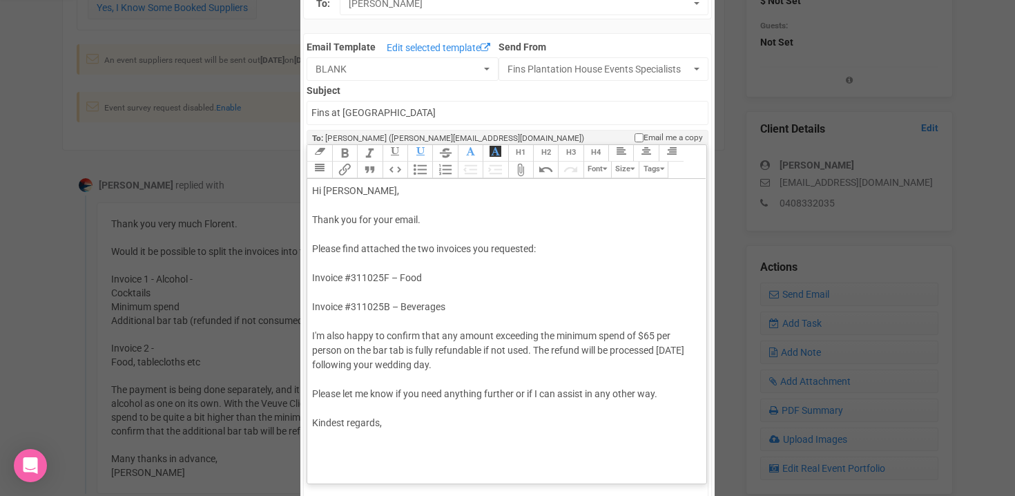
click at [327, 291] on div "Hi Camilla, Thank you for your email. Please find attached the two invoices you…" at bounding box center [504, 307] width 384 height 246
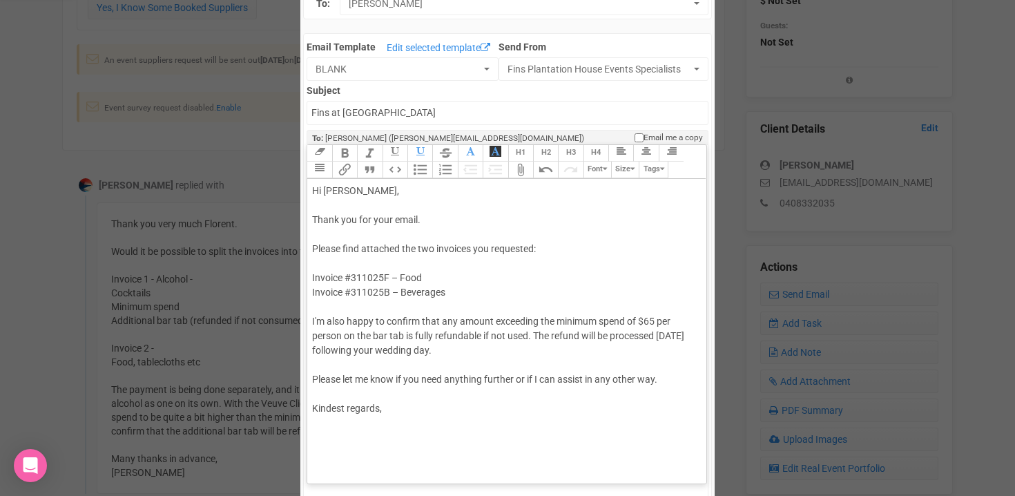
click at [313, 277] on div "Hi Camilla, Thank you for your email. Please find attached the two invoices you…" at bounding box center [504, 300] width 384 height 232
click at [311, 291] on trix-editor "Hi Camilla, Thank you for your email. Please find attached the two invoices you…" at bounding box center [506, 328] width 398 height 298
click at [474, 293] on div "Hi Camilla, Thank you for your email. Please find attached the two invoices you…" at bounding box center [504, 300] width 384 height 232
click at [471, 359] on div "Hi Camilla, Thank you for your email. Please find attached the two invoices you…" at bounding box center [504, 300] width 384 height 232
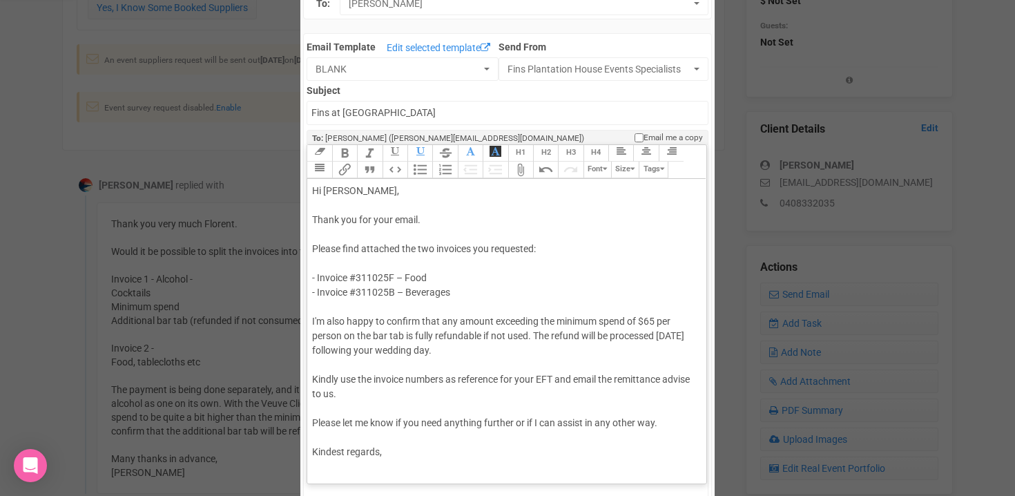
click at [320, 305] on div "Hi Camilla, Thank you for your email. Please find attached the two invoices you…" at bounding box center [504, 321] width 384 height 275
click at [523, 170] on button "Attach Files" at bounding box center [520, 170] width 25 height 17
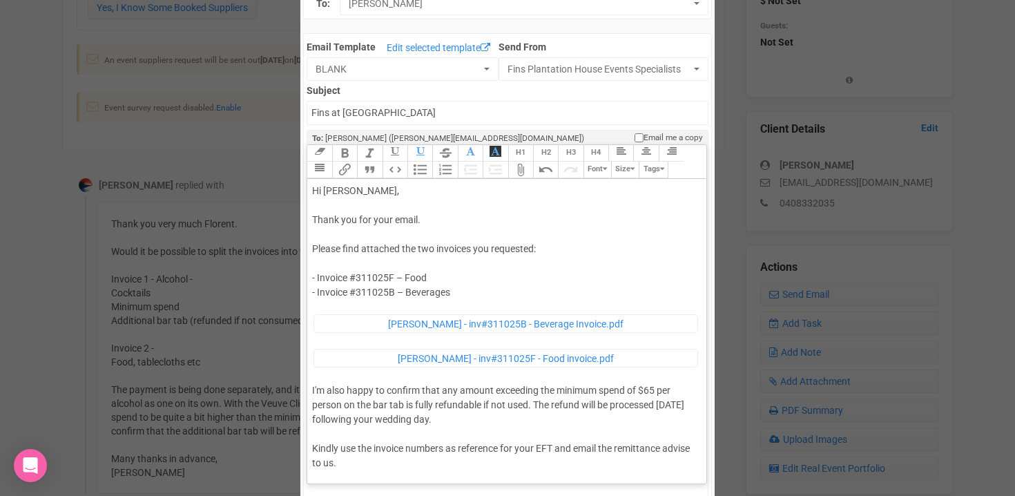
click at [318, 391] on div "Hi Camilla, Thank you for your email. Please find attached the two invoices you…" at bounding box center [504, 356] width 384 height 344
type trix-editor "<div>Hi Camilla,<br><br>Thank you for your email.<br><br>Please find attached t…"
click at [312, 113] on input "Fins at [GEOGRAPHIC_DATA]" at bounding box center [506, 113] width 401 height 24
click at [467, 121] on small "To: Camilla Glasser (camilla.glasser94@gmail.com)" at bounding box center [448, 130] width 272 height 23
click at [456, 106] on input "Accounts - Fins at plantation house" at bounding box center [506, 113] width 401 height 24
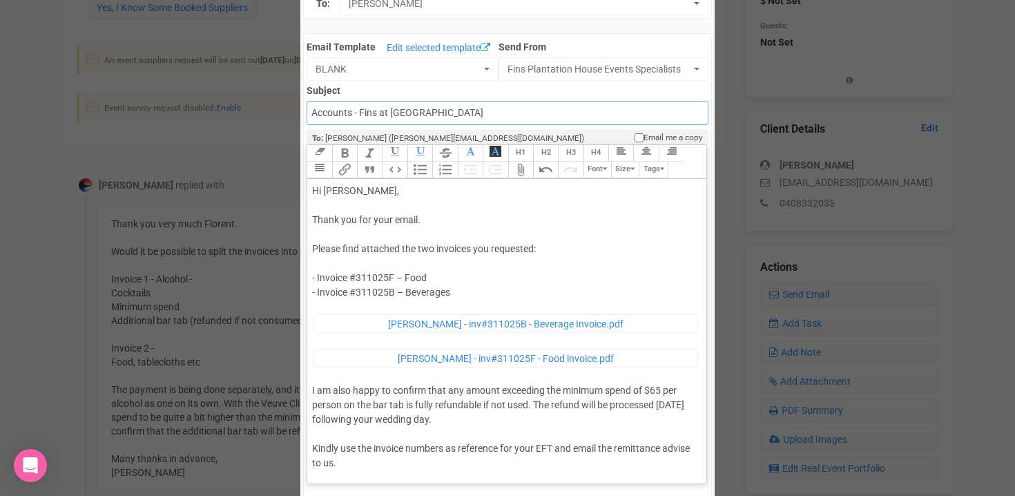
type input "Accounts - Fins at [GEOGRAPHIC_DATA] - Food & Beverage Invoice"
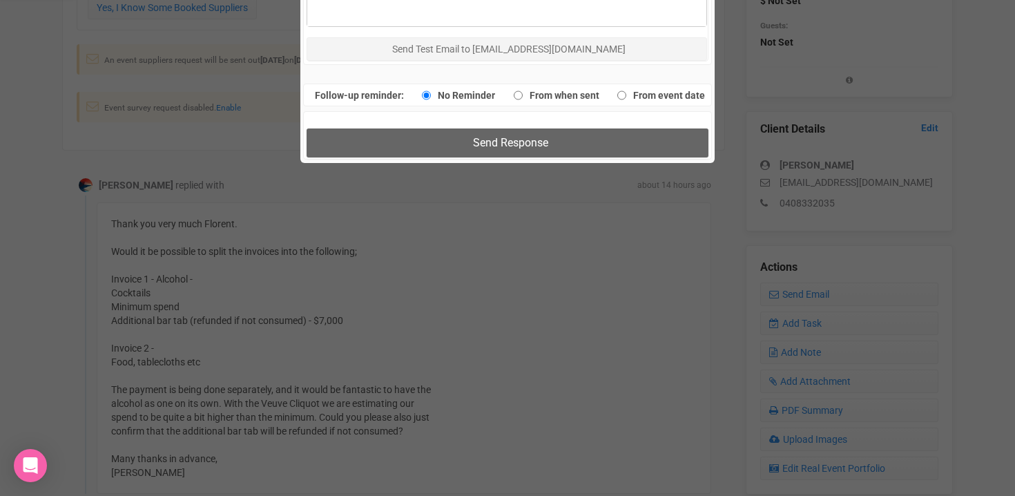
scroll to position [935, 0]
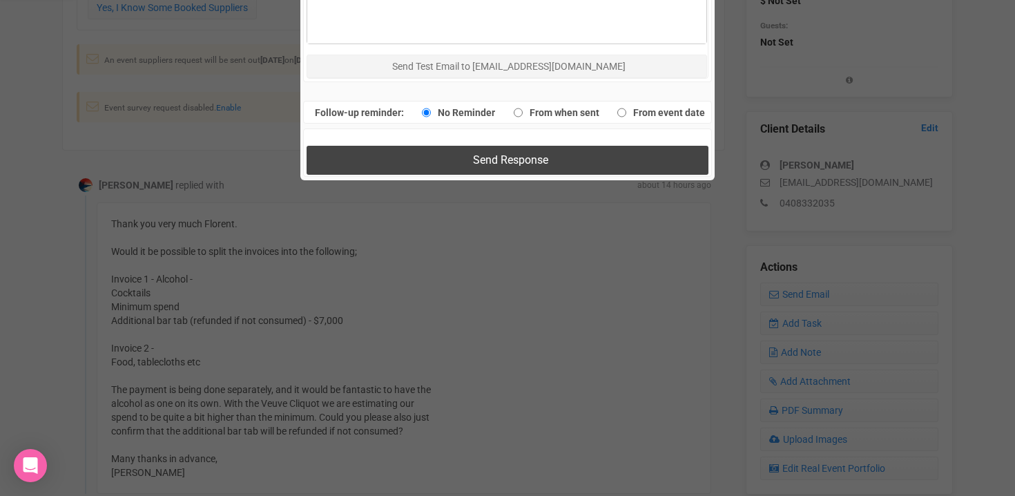
click at [512, 157] on span "Send Response" at bounding box center [510, 159] width 75 height 13
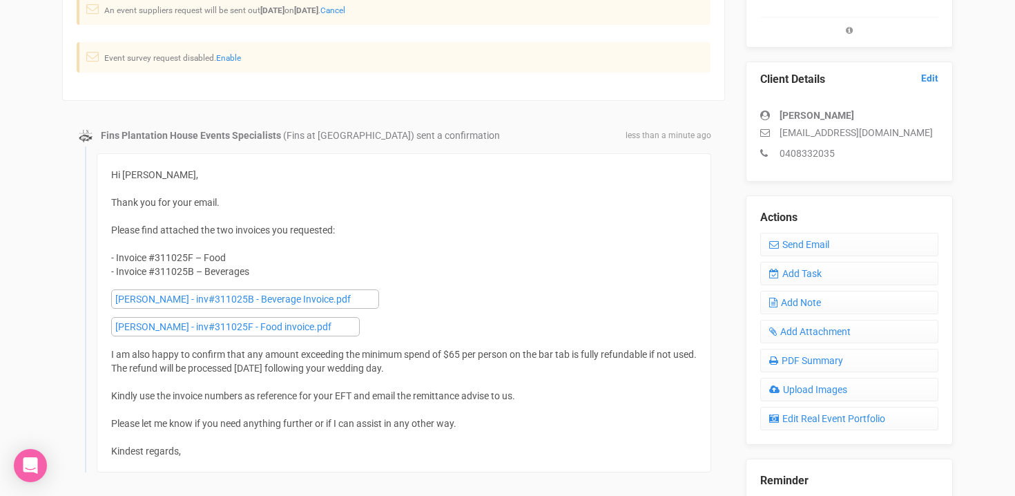
scroll to position [324, 0]
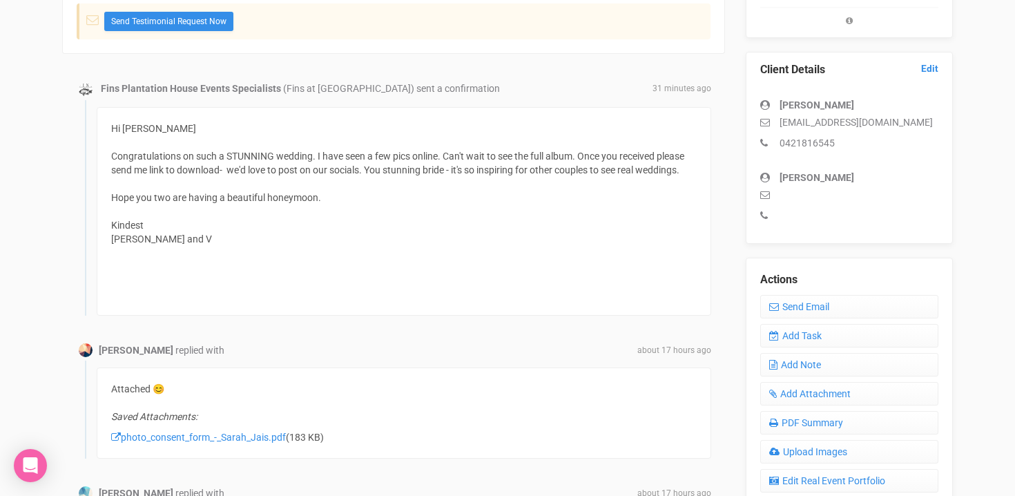
scroll to position [361, 0]
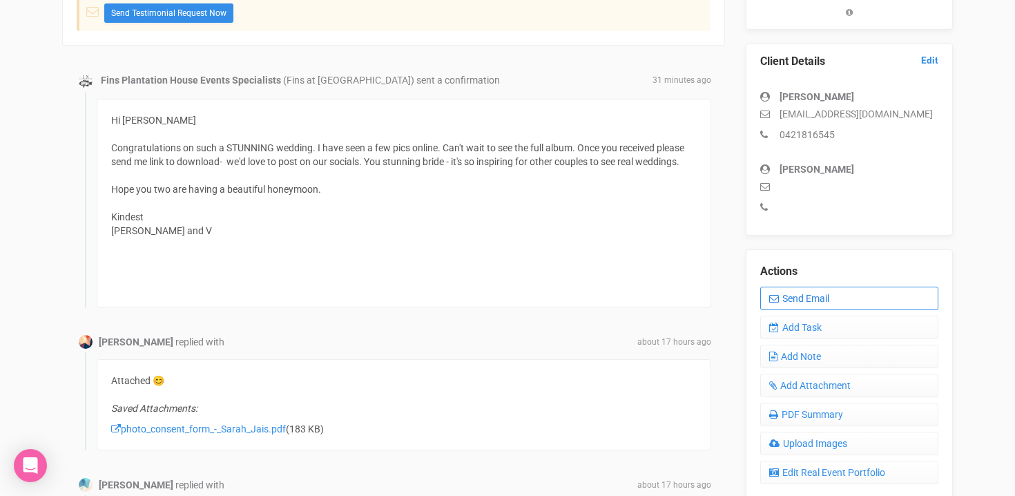
click at [804, 296] on link "Send Email" at bounding box center [849, 297] width 178 height 23
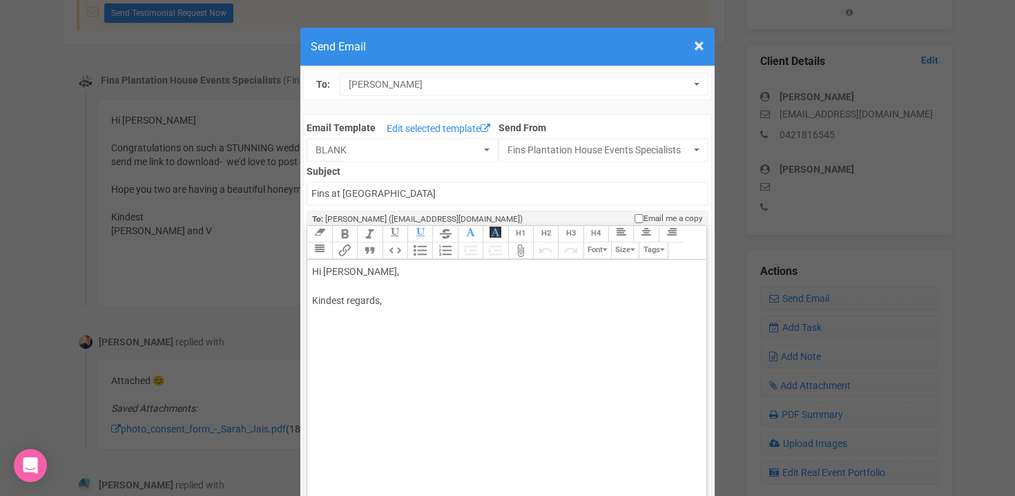
click at [379, 270] on div "Hi Sarah Braniff, Kindest regards," at bounding box center [504, 300] width 384 height 72
click at [362, 299] on div "Hi Sarah, Thank youl very much for sending back the photo consent. Kindest rega…" at bounding box center [504, 329] width 384 height 130
click at [558, 301] on div "Hi Sarah, Thank you very much for sending back the photo consent. Kindest regar…" at bounding box center [504, 329] width 384 height 130
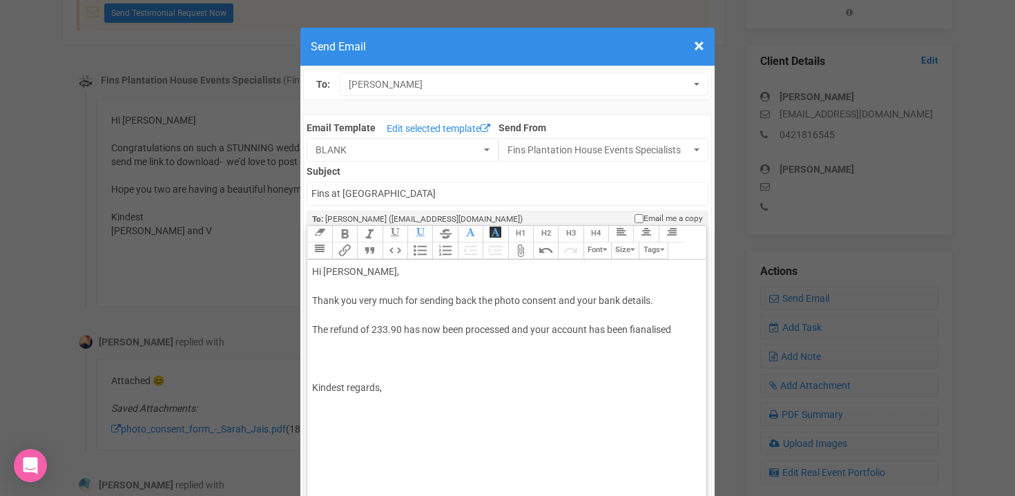
click at [639, 329] on div "Hi Sarah, Thank you very much for sending back the photo consent and your bank …" at bounding box center [504, 343] width 384 height 159
click at [675, 331] on div "Hi Sarah, Thank you very much for sending back the photo consent and your bank …" at bounding box center [504, 343] width 384 height 159
click at [373, 328] on div "Hi Sarah, Thank you very much for sending back the photo consent and your bank …" at bounding box center [504, 358] width 384 height 188
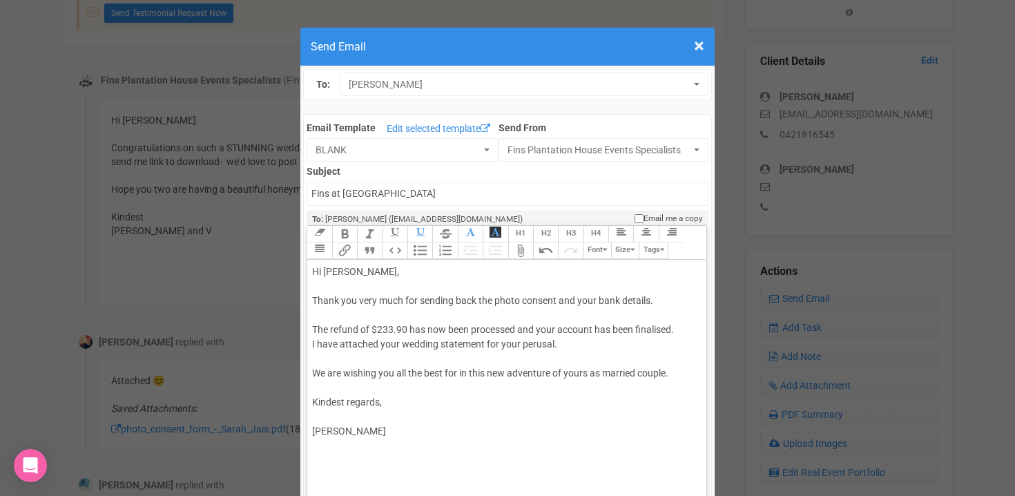
copy div "Hi Sarah, Thank you very much for sending back the photo consent and your bank …"
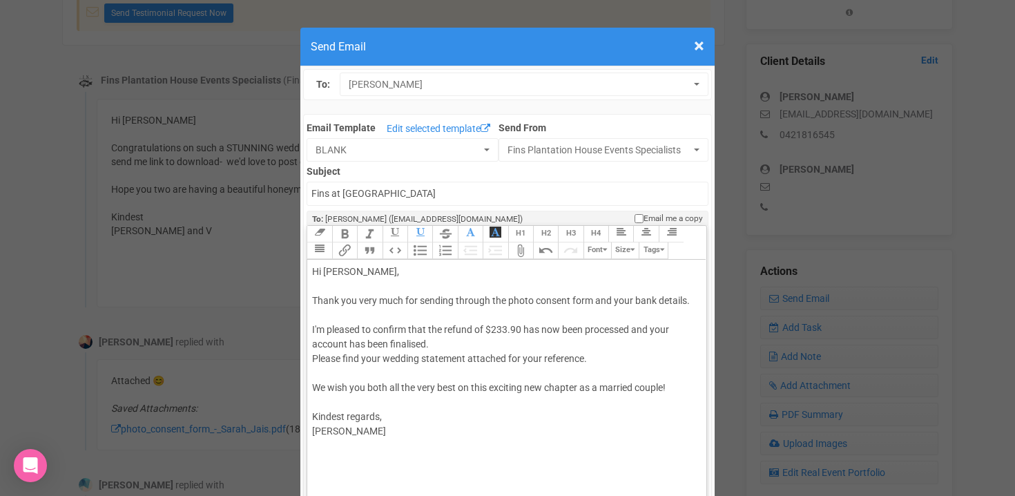
click at [318, 327] on div "Hi Sarah, Thank you very much for sending through the photo consent form and yo…" at bounding box center [504, 351] width 384 height 174
drag, startPoint x: 364, startPoint y: 360, endPoint x: 381, endPoint y: 364, distance: 17.7
click at [381, 364] on div "Hi Sarah, Thank you very much for sending through the photo consent form and yo…" at bounding box center [504, 351] width 384 height 174
click at [324, 442] on trix-editor "Hi Sarah, Thank you very much for sending through the photo consent form and yo…" at bounding box center [506, 409] width 398 height 298
type trix-editor "<div>Hi Sarah,<br><br>Thank you very much for sending through the photo consent…"
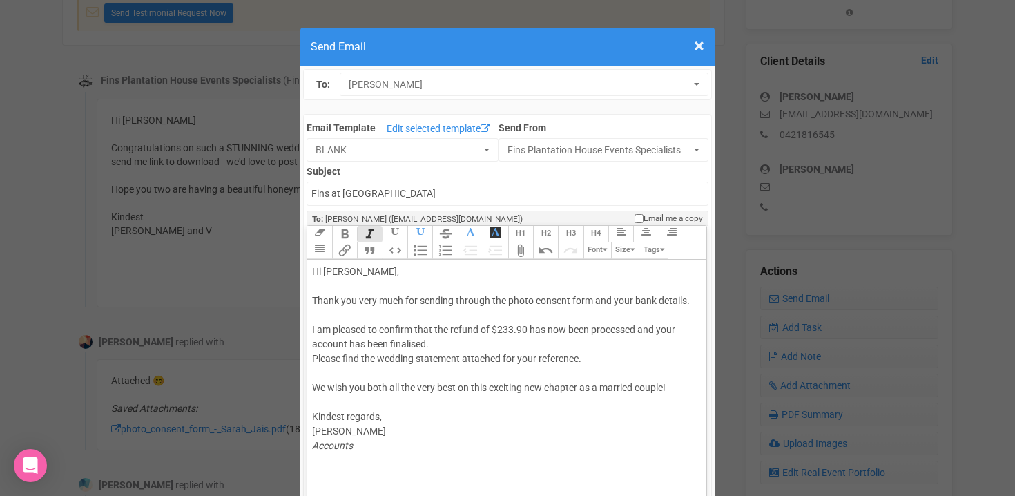
click at [319, 373] on div "Hi Sarah, Thank you very much for sending through the photo consent form and yo…" at bounding box center [504, 358] width 384 height 188
click at [524, 253] on button "Attach Files" at bounding box center [520, 250] width 25 height 17
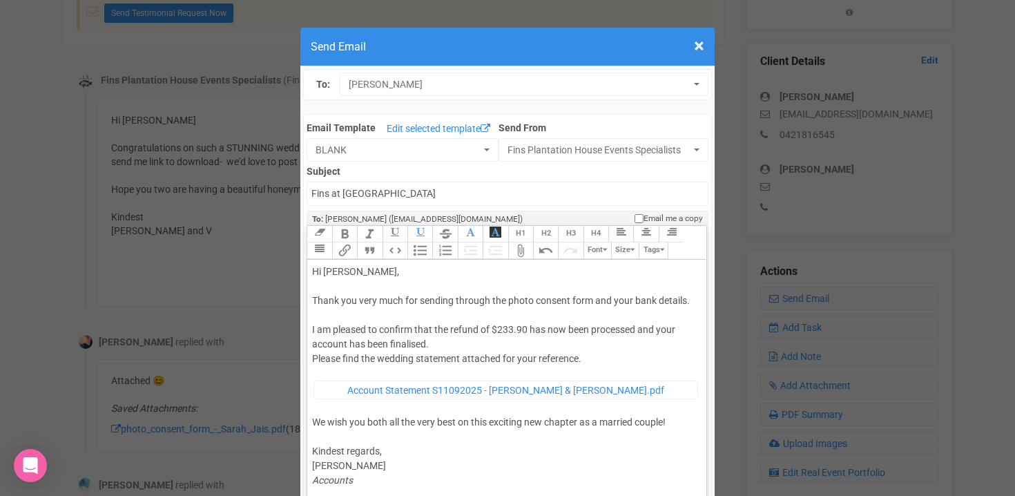
scroll to position [64, 0]
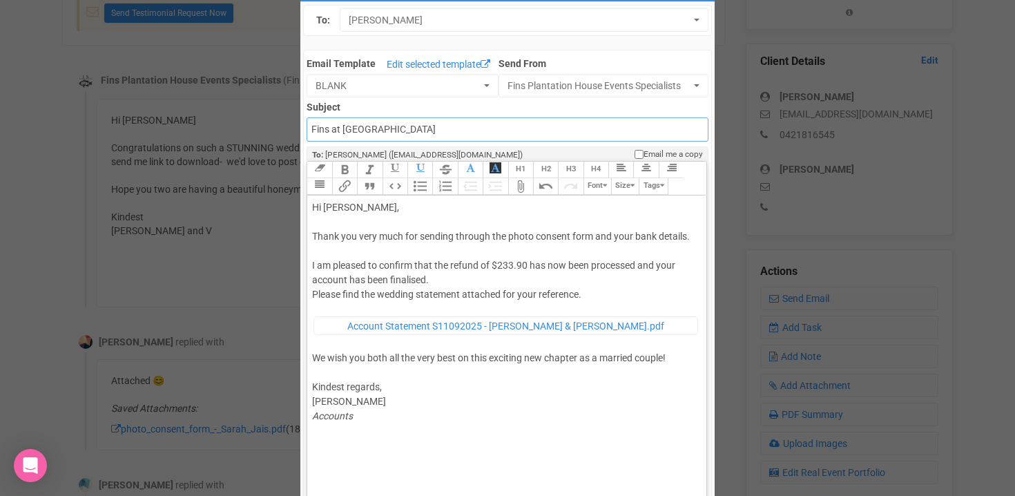
click at [313, 130] on input "Fins at plantation house" at bounding box center [506, 129] width 401 height 24
click at [452, 130] on input "Accounts - Fins at plantation house" at bounding box center [506, 129] width 401 height 24
click at [440, 128] on input "Accounts - Fins at plantation house" at bounding box center [506, 129] width 401 height 24
click at [393, 128] on input "Accounts - Fins at plantation House" at bounding box center [506, 129] width 401 height 24
click at [478, 126] on input "Accounts - Fins at Plantation House" at bounding box center [506, 129] width 401 height 24
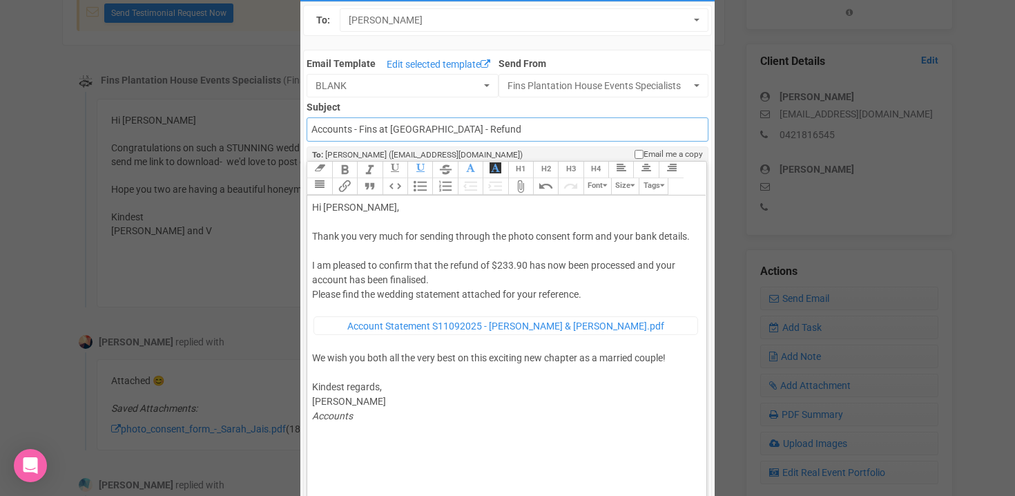
type input "Accounts - Fins at Plantation House - Refund"
click at [485, 448] on trix-editor "Hi Sarah, Thank you very much for sending through the photo consent form and yo…" at bounding box center [506, 344] width 398 height 298
click at [409, 384] on div "Hi Sarah, Thank you very much for sending through the photo consent form and yo…" at bounding box center [504, 311] width 384 height 223
type trix-editor "<div>Hi Sarah,<br><br>Thank you very much for sending through the photo consent…"
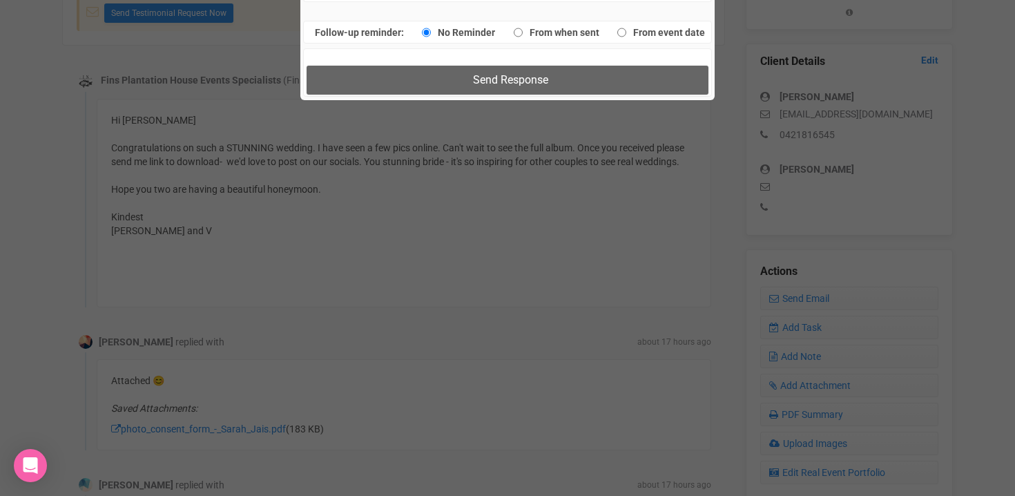
scroll to position [1020, 0]
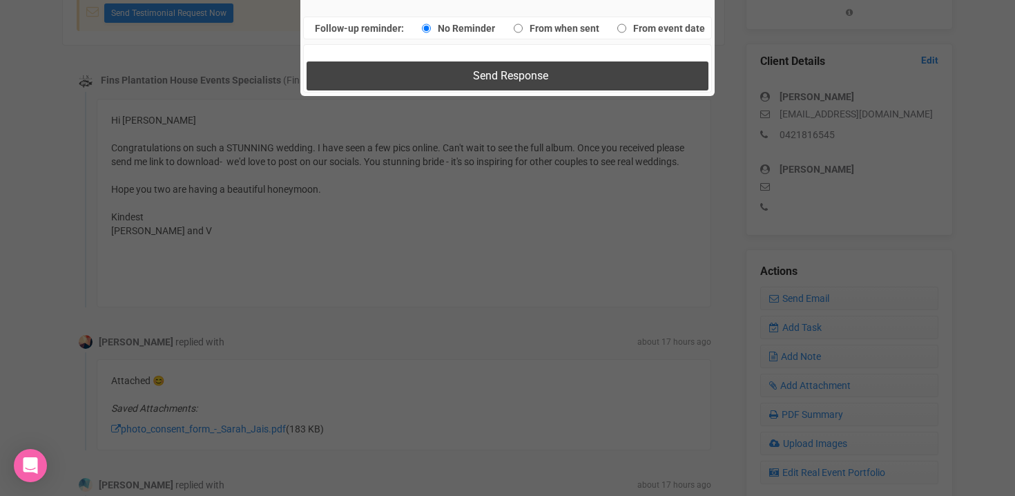
click at [460, 75] on button "Send Response" at bounding box center [506, 75] width 401 height 28
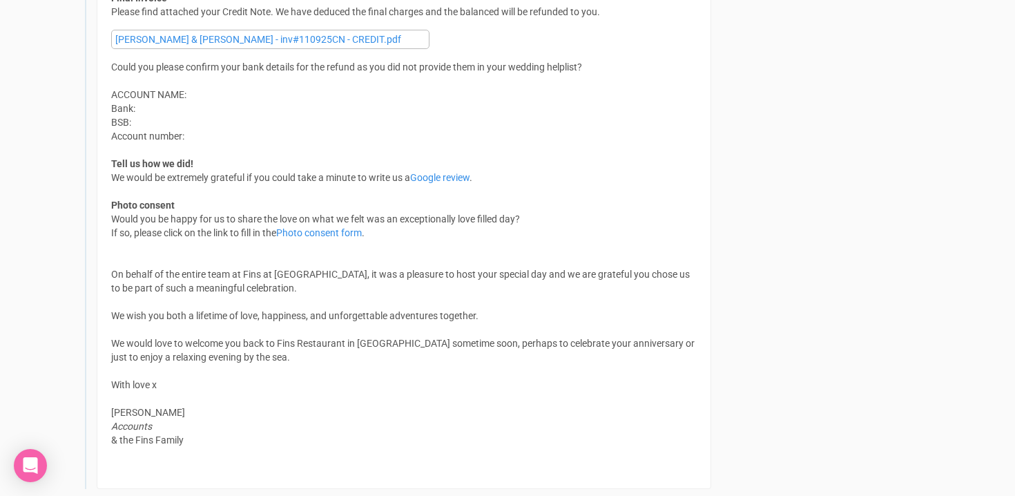
scroll to position [1579, 0]
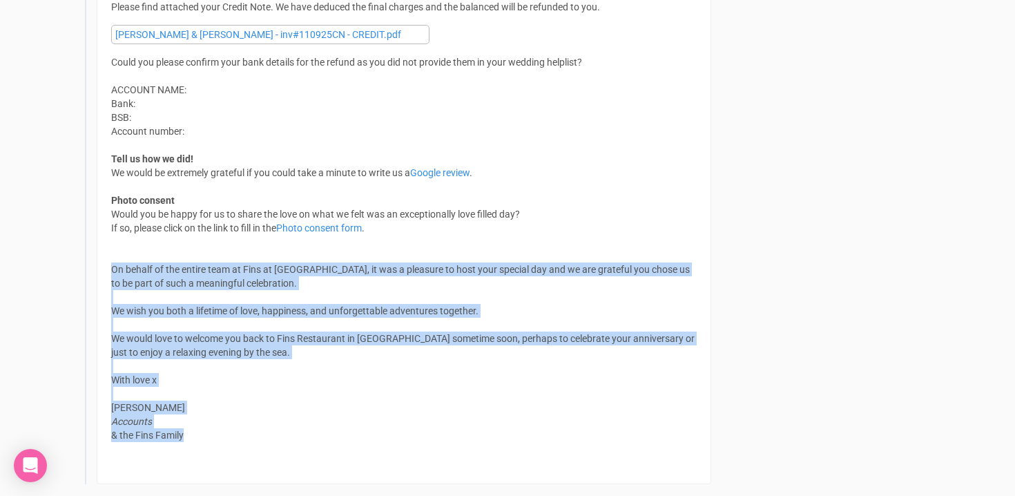
drag, startPoint x: 111, startPoint y: 266, endPoint x: 208, endPoint y: 440, distance: 199.3
click at [208, 440] on div "Hi Sarah and Julian, Once again congratulations! What a day! Thank you for your…" at bounding box center [403, 180] width 585 height 580
copy div "On behalf of the entire team at Fins at Plantation House, it was a pleasure to …"
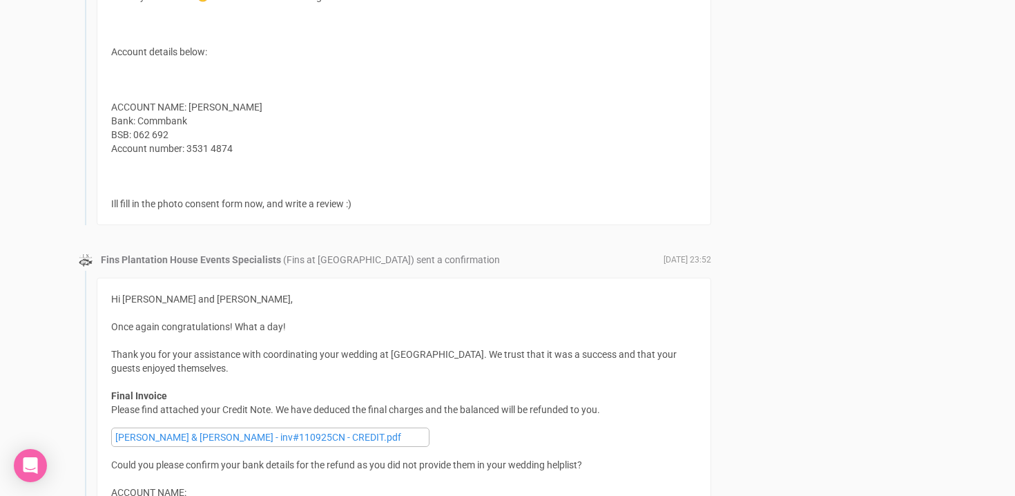
scroll to position [1178, 0]
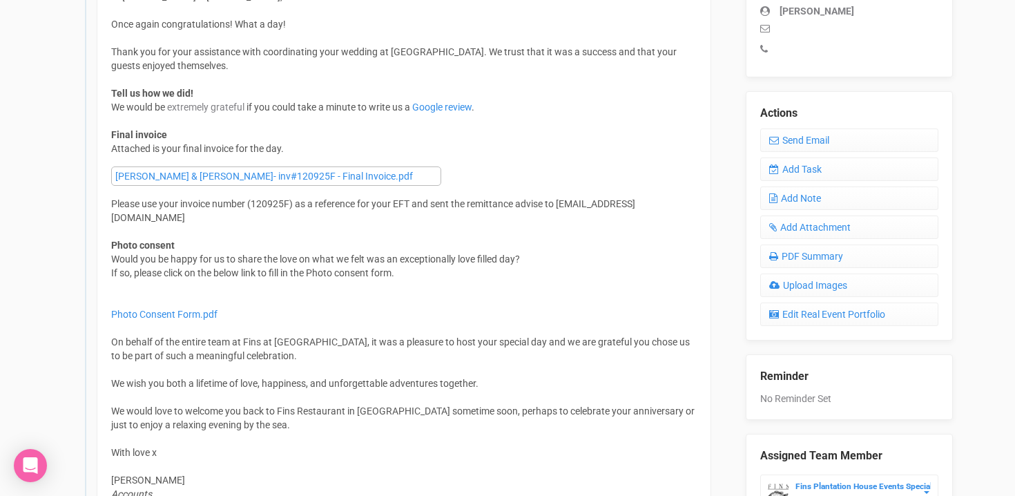
scroll to position [462, 0]
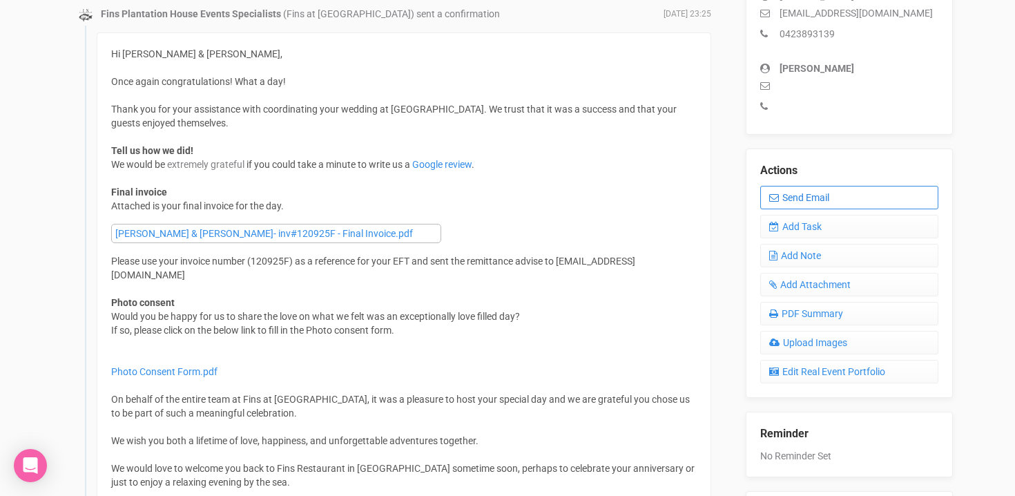
click at [799, 193] on link "Send Email" at bounding box center [849, 197] width 178 height 23
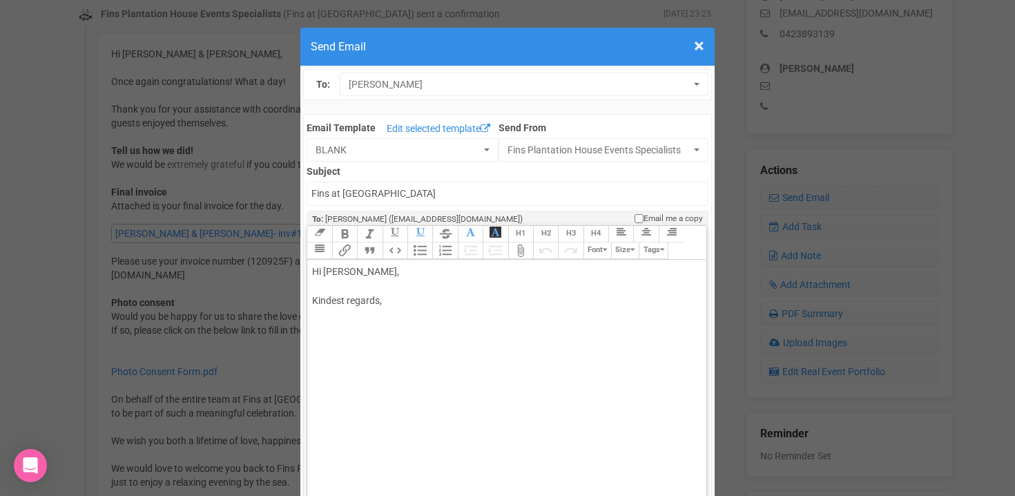
click at [344, 271] on div "Hi Beth, Kindest regards," at bounding box center [504, 300] width 384 height 72
click at [322, 289] on div "Hi Beth & Nick, Kindest regards," at bounding box center [504, 300] width 384 height 72
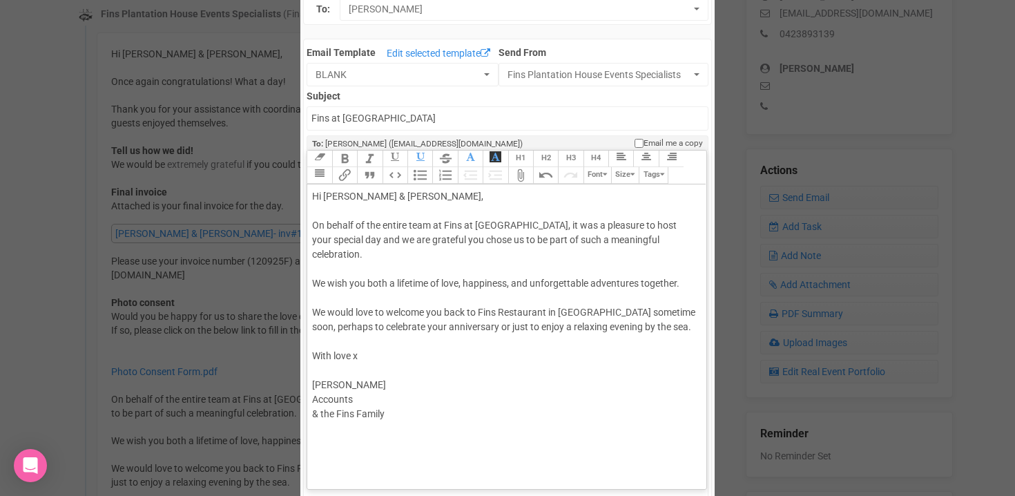
scroll to position [85, 0]
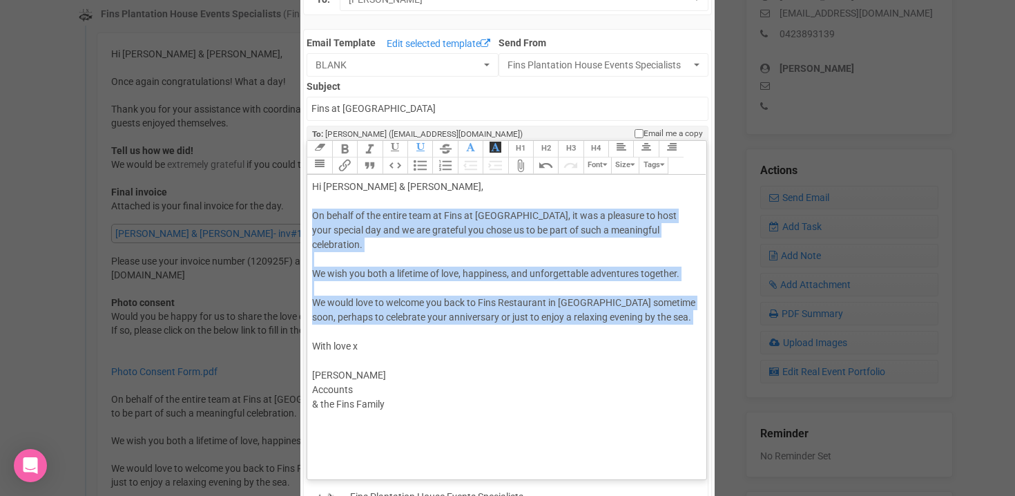
drag, startPoint x: 313, startPoint y: 213, endPoint x: 666, endPoint y: 317, distance: 368.3
click at [666, 317] on div "Hi Beth & Nick, On behalf of the entire team at Fins at Plantation House, it wa…" at bounding box center [504, 295] width 384 height 232
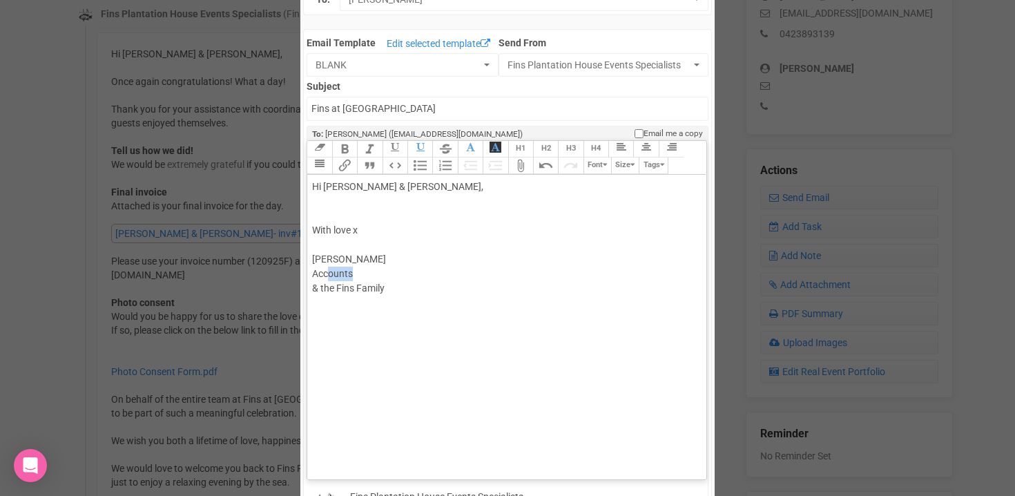
drag, startPoint x: 355, startPoint y: 275, endPoint x: 303, endPoint y: 273, distance: 51.8
click at [303, 273] on div "Email Template Edit selected template BLANK To Clients BLANK Bridal Suite BYO A…" at bounding box center [507, 481] width 409 height 904
drag, startPoint x: 365, startPoint y: 228, endPoint x: 304, endPoint y: 228, distance: 61.4
click at [304, 228] on div "Email Template Edit selected template BLANK To Clients BLANK Bridal Suite BYO A…" at bounding box center [507, 481] width 409 height 904
click at [344, 203] on div "Hi Beth & Nick, Kindest regards Florent ELINEAU Accounts & the Fins Family" at bounding box center [504, 237] width 384 height 116
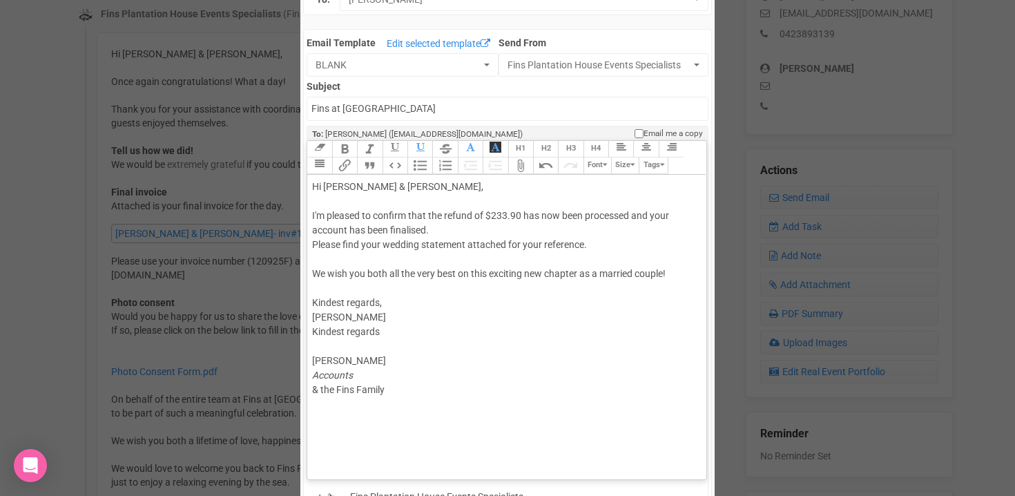
click at [315, 204] on div "Hi Beth & Nick, I'm pleased to confirm that the refund of $233.90 has now been …" at bounding box center [504, 287] width 384 height 217
drag, startPoint x: 429, startPoint y: 215, endPoint x: 631, endPoint y: 218, distance: 201.6
click at [631, 218] on div "Hi Beth & Nick, I'm pleased to confirm that the refund of $233.90 has now been …" at bounding box center [504, 287] width 384 height 217
click at [331, 229] on div "Hi Beth & Nick, I'm pleased to confirm that we have received your payment of $1…" at bounding box center [504, 287] width 384 height 217
click at [425, 228] on div "Hi Beth & Nick, I'm pleased to confirm that we have received your payment of $1…" at bounding box center [504, 287] width 384 height 217
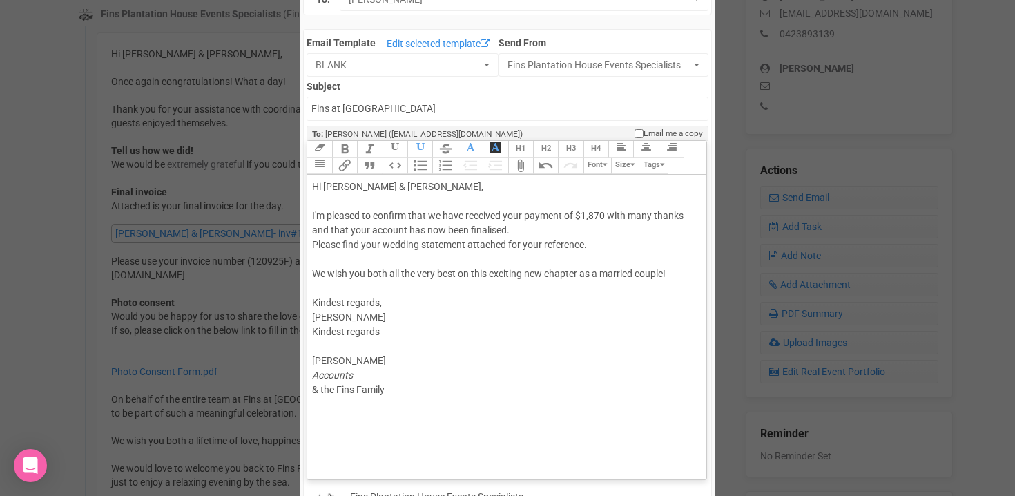
click at [319, 211] on div "Hi Beth & Nick, I'm pleased to confirm that we have received your payment of $1…" at bounding box center [504, 287] width 384 height 217
drag, startPoint x: 331, startPoint y: 214, endPoint x: 366, endPoint y: 215, distance: 34.5
click at [366, 215] on div "Hi Beth & Nick, I am pleased to confirm that we have received your payment of $…" at bounding box center [504, 287] width 384 height 217
drag, startPoint x: 322, startPoint y: 342, endPoint x: 407, endPoint y: 397, distance: 101.3
click at [407, 397] on trix-editor "Hi Beth & Nick, I am happy to confirm that we have received your payment of $1,…" at bounding box center [506, 324] width 398 height 298
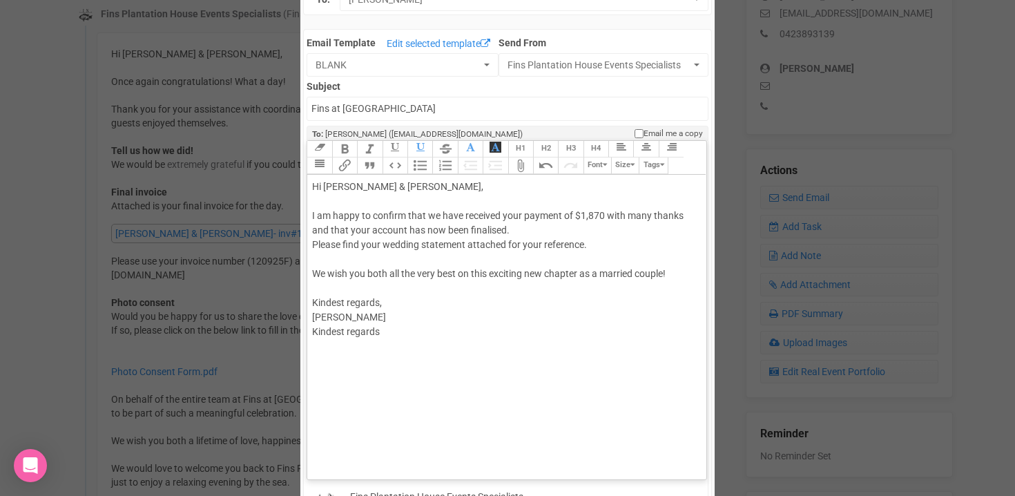
click at [314, 258] on div "Hi Beth & Nick, I am happy to confirm that we have received your payment of $1,…" at bounding box center [504, 258] width 384 height 159
click at [522, 166] on button "Attach Files" at bounding box center [520, 165] width 25 height 17
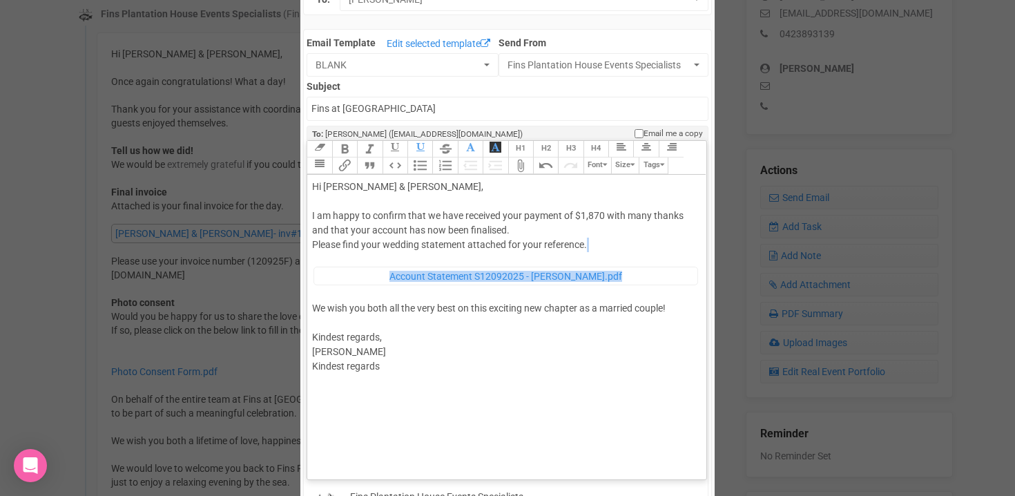
click at [322, 275] on figure "Account Statement S12092025 - Beth.pdf" at bounding box center [505, 275] width 384 height 19
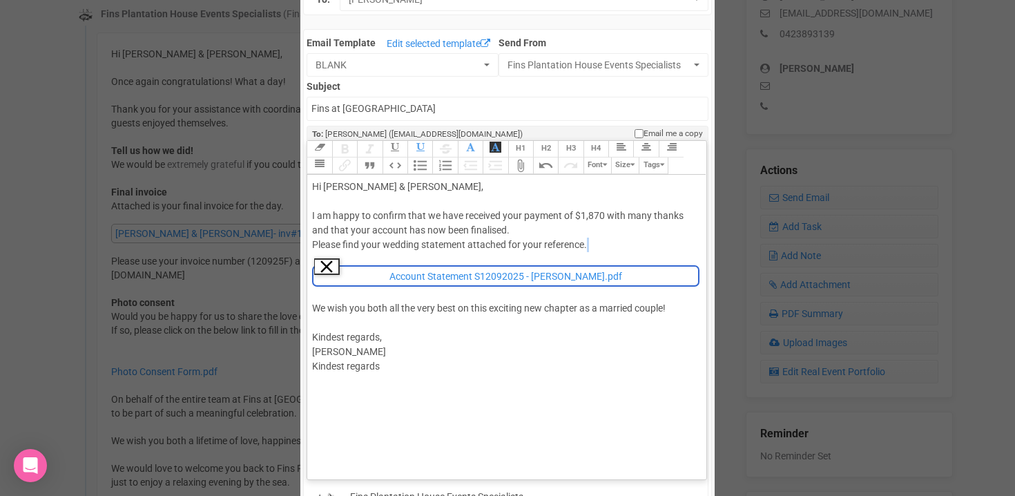
click at [326, 269] on button "Remove" at bounding box center [326, 266] width 25 height 17
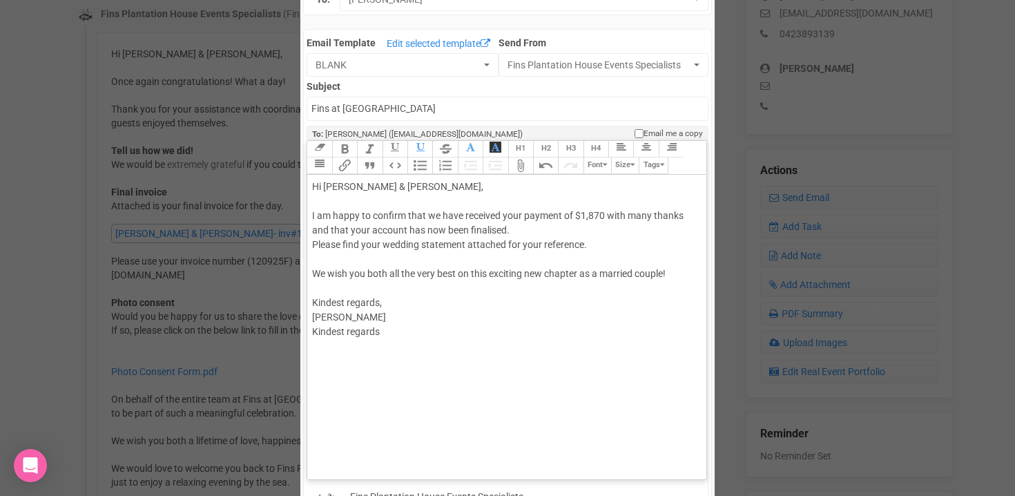
click at [516, 166] on button "Attach Files" at bounding box center [520, 165] width 25 height 17
click at [519, 167] on button "Attach Files" at bounding box center [520, 165] width 25 height 17
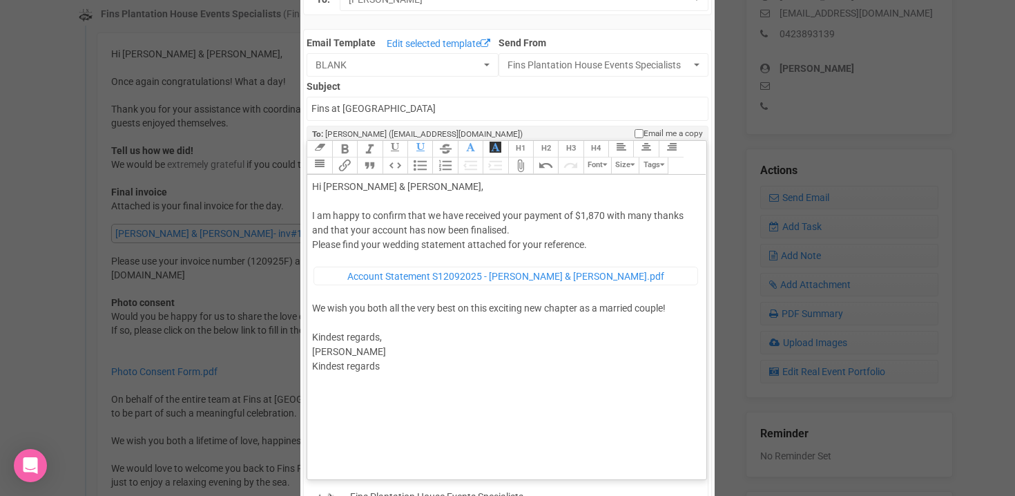
click at [315, 203] on div "Hi Beth & Nick, I am happy to confirm that we have received your payment of $1,…" at bounding box center [504, 276] width 384 height 194
click at [684, 211] on div "Hi Beth & Nick, I am happy to confirm that we have received your payment of $1,…" at bounding box center [504, 276] width 384 height 194
click at [313, 245] on div "Hi Beth & Nick, I am happy to confirm that we have received your payment of $1,…" at bounding box center [504, 276] width 384 height 194
type trix-editor "<div>Hi Beth &amp; Nick,<br><br>I am happy to confirm that we have received you…"
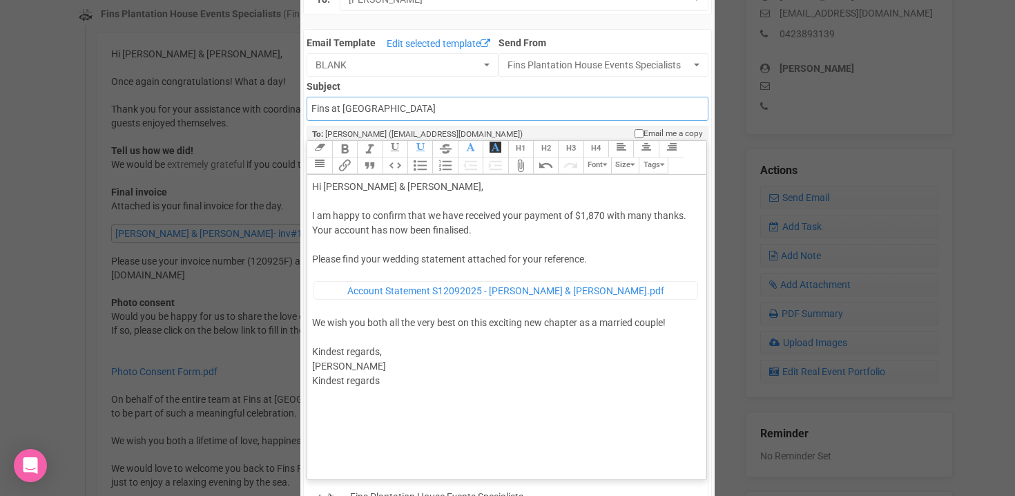
click at [311, 110] on input "Fins at plantation house" at bounding box center [506, 109] width 401 height 24
type input "Accounts - Fins at plantation house"
click at [388, 355] on div "Hi Beth & Nick, I am happy to confirm that we have received your payment of $1,…" at bounding box center [504, 283] width 384 height 208
drag, startPoint x: 388, startPoint y: 397, endPoint x: 302, endPoint y: 396, distance: 85.6
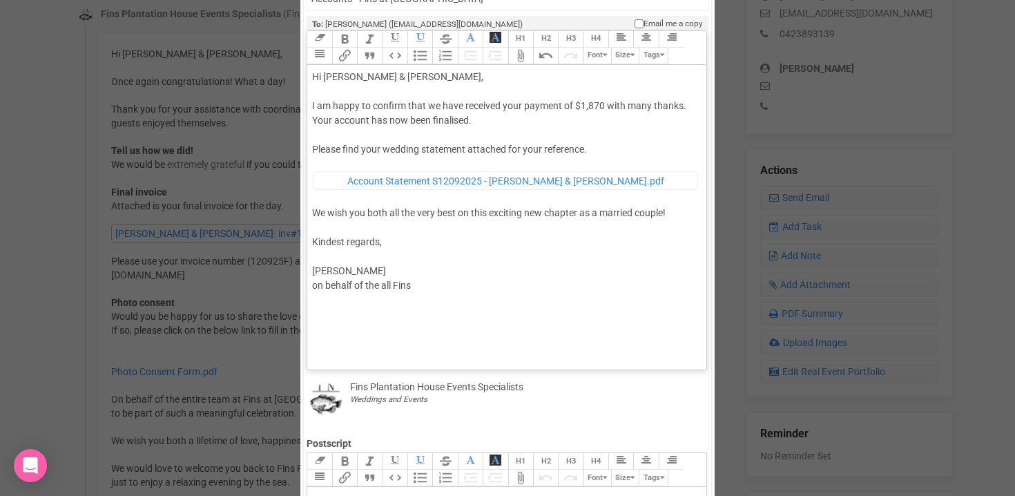
scroll to position [189, 0]
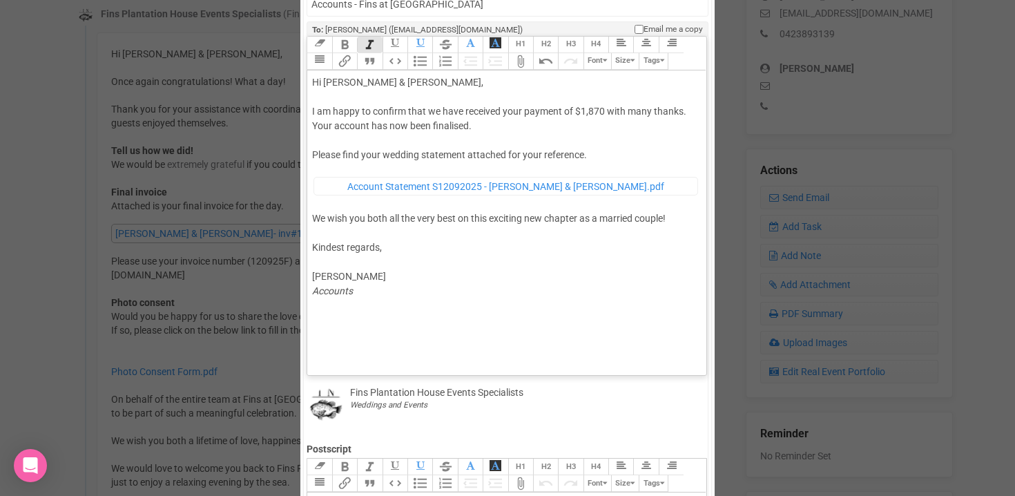
type trix-editor "<div>Hi Beth &amp; Nick,<br><br>I am happy to confirm that we have received you…"
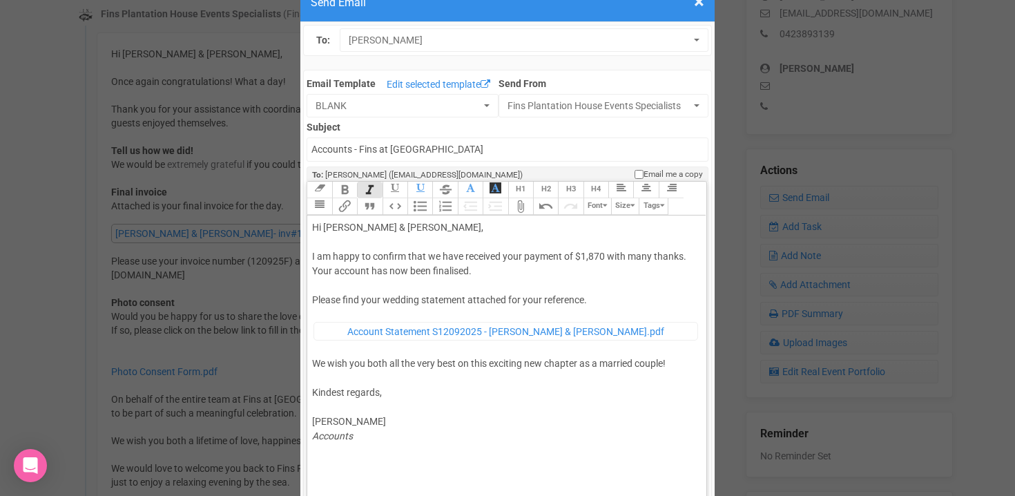
scroll to position [39, 0]
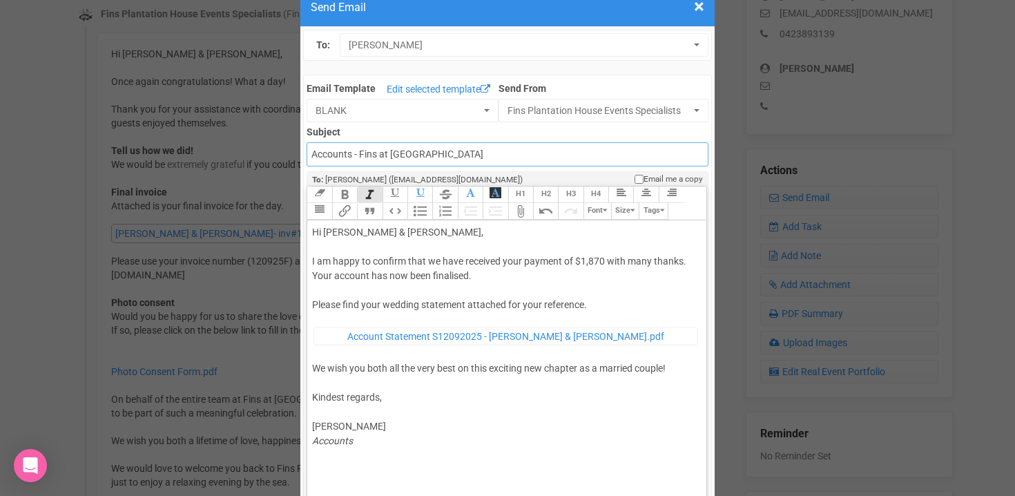
click at [395, 155] on input "Accounts - Fins at plantation house" at bounding box center [506, 154] width 401 height 24
click at [443, 154] on input "Accounts - Fins at Plantation house" at bounding box center [506, 154] width 401 height 24
click at [497, 158] on input "Accounts - Fins at Plantation House" at bounding box center [506, 154] width 401 height 24
type input "Accounts - Fins at Plantation House - Thank you for your payment"
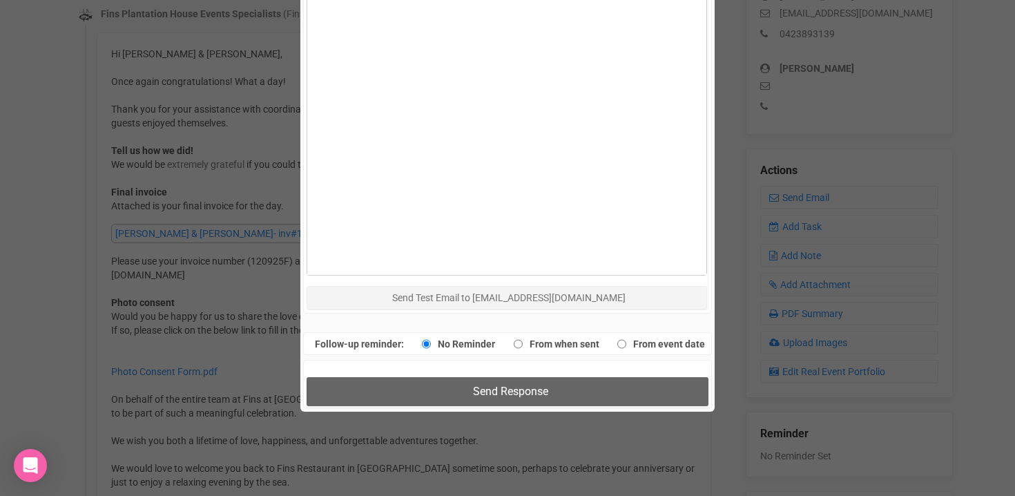
scroll to position [722, 0]
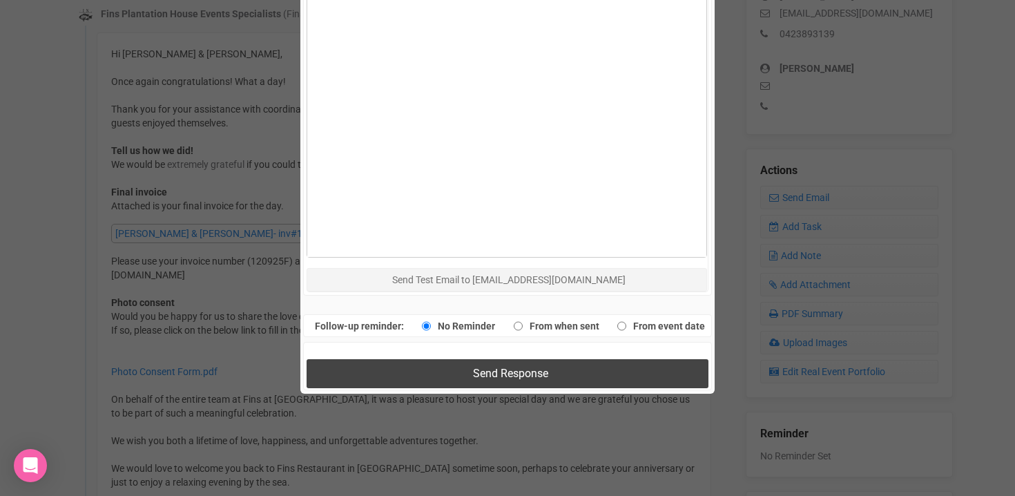
click at [508, 369] on span "Send Response" at bounding box center [510, 373] width 75 height 13
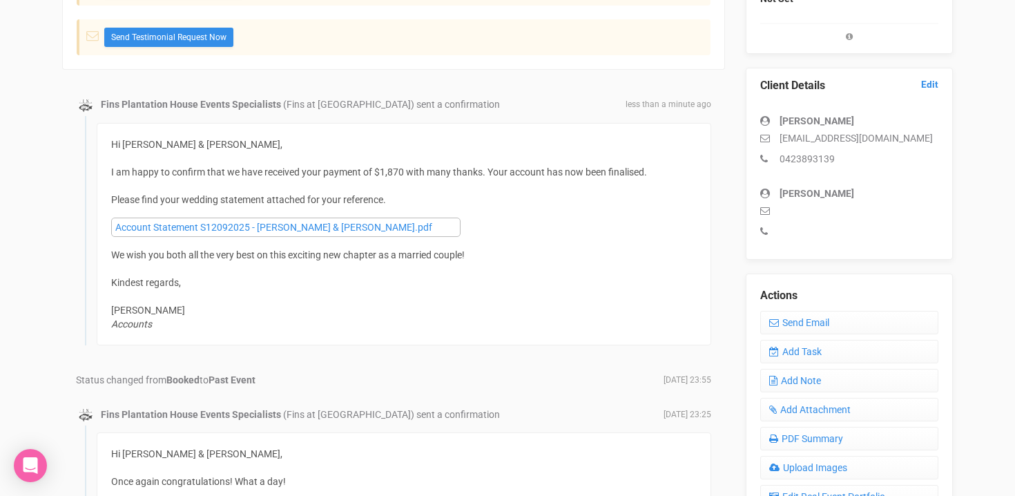
scroll to position [335, 0]
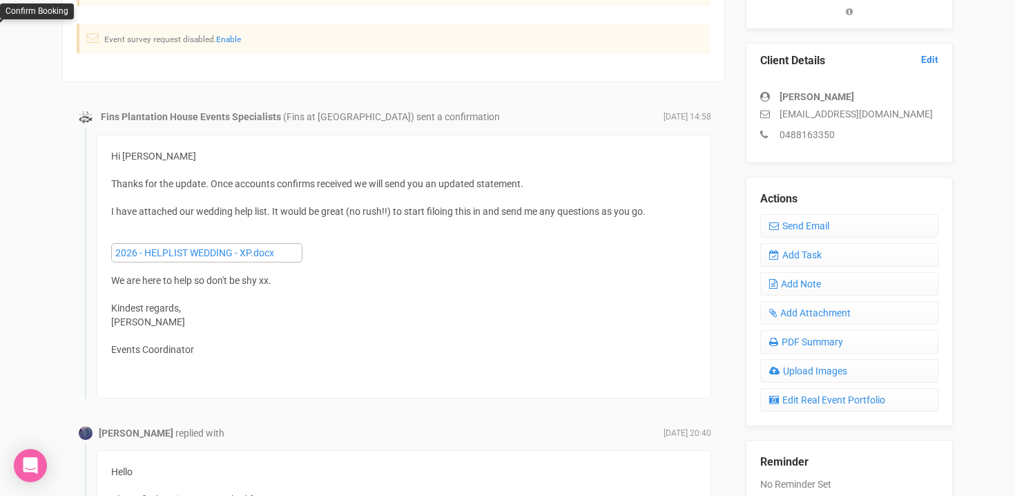
scroll to position [342, 0]
click at [825, 231] on link "Send Email" at bounding box center [849, 224] width 178 height 23
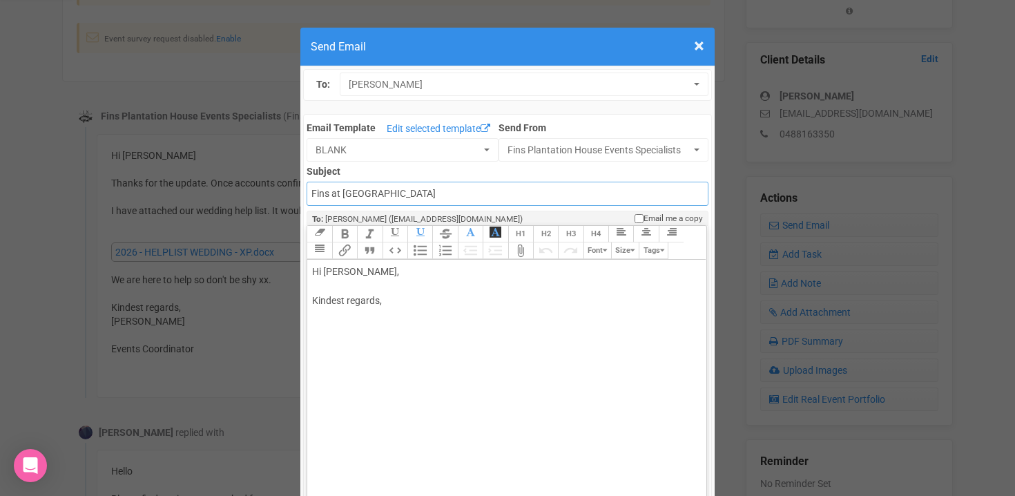
click at [313, 194] on input "Fins at [GEOGRAPHIC_DATA]" at bounding box center [506, 194] width 401 height 24
click at [395, 197] on input "Accounts - Fins at [GEOGRAPHIC_DATA]" at bounding box center [506, 194] width 401 height 24
click at [442, 194] on input "Accounts - Fins at [GEOGRAPHIC_DATA]" at bounding box center [506, 194] width 401 height 24
click at [478, 197] on input "Accounts - Fins at [GEOGRAPHIC_DATA]" at bounding box center [506, 194] width 401 height 24
type input "Accounts - Fins at [GEOGRAPHIC_DATA] - Thank you for your payment"
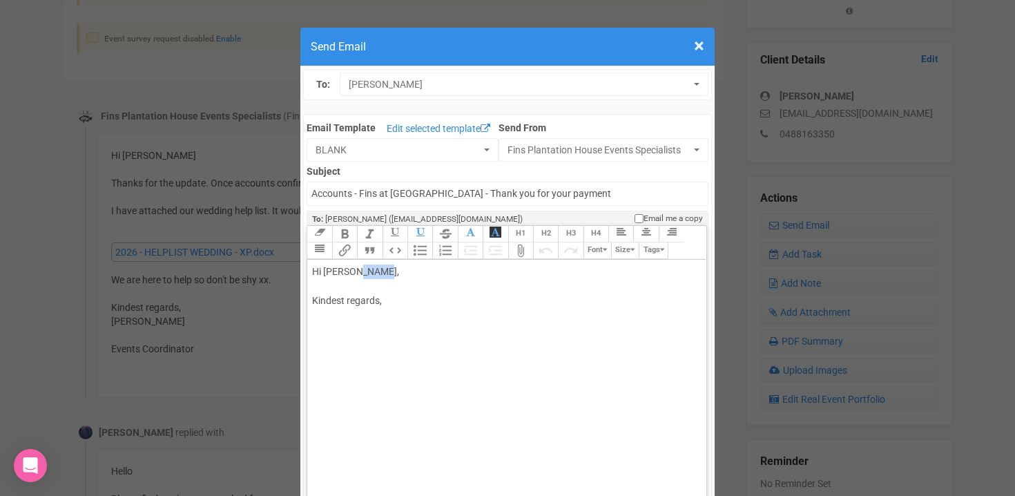
drag, startPoint x: 353, startPoint y: 274, endPoint x: 383, endPoint y: 275, distance: 30.4
click at [382, 275] on div "Hi Jessie Mudge, Kindest regards," at bounding box center [504, 300] width 384 height 72
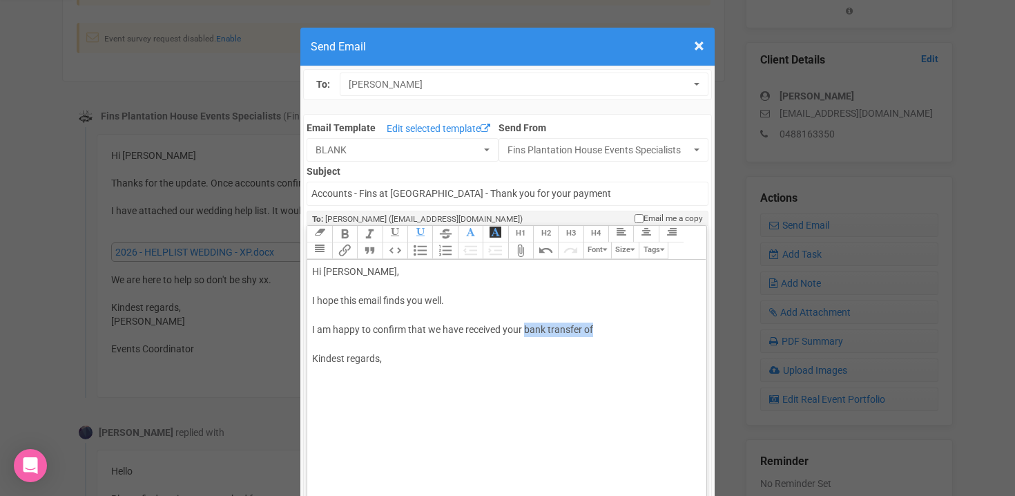
drag, startPoint x: 524, startPoint y: 333, endPoint x: 617, endPoint y: 333, distance: 93.2
click at [617, 333] on div "Hi Jessie, I hope this email finds you well. I am happy to confirm that we have…" at bounding box center [504, 329] width 384 height 130
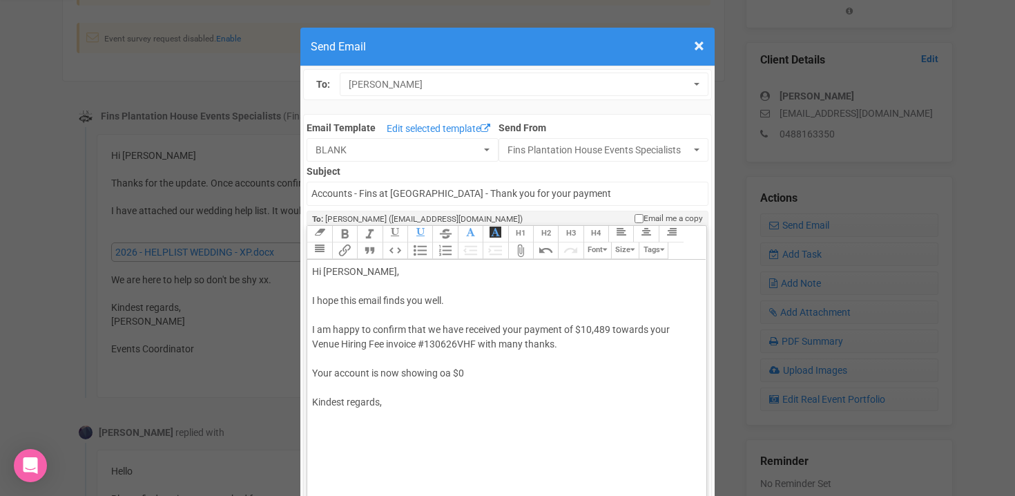
click at [445, 376] on div "Hi Jessie, I hope this email finds you well. I am happy to confirm that we have…" at bounding box center [504, 351] width 384 height 174
click at [467, 368] on div "Hi Jessie, I hope this email finds you well. I am happy to confirm that we have…" at bounding box center [504, 351] width 384 height 174
click at [433, 407] on div "Hi Jessie, I hope this email finds you well. I am happy to confirm that we have…" at bounding box center [504, 372] width 384 height 217
click at [574, 402] on div "Hi Jessie, I hope this email finds you well. I am happy to confirm that we have…" at bounding box center [504, 372] width 384 height 217
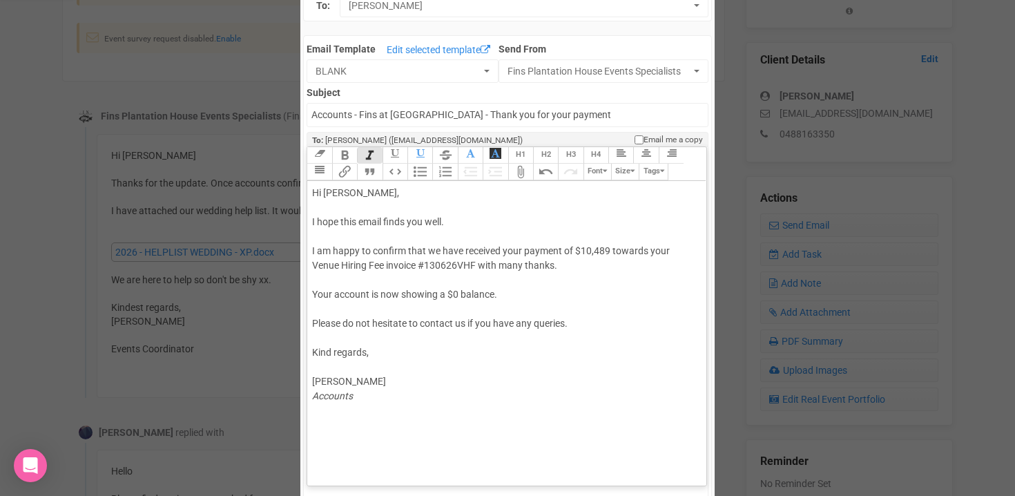
scroll to position [82, 0]
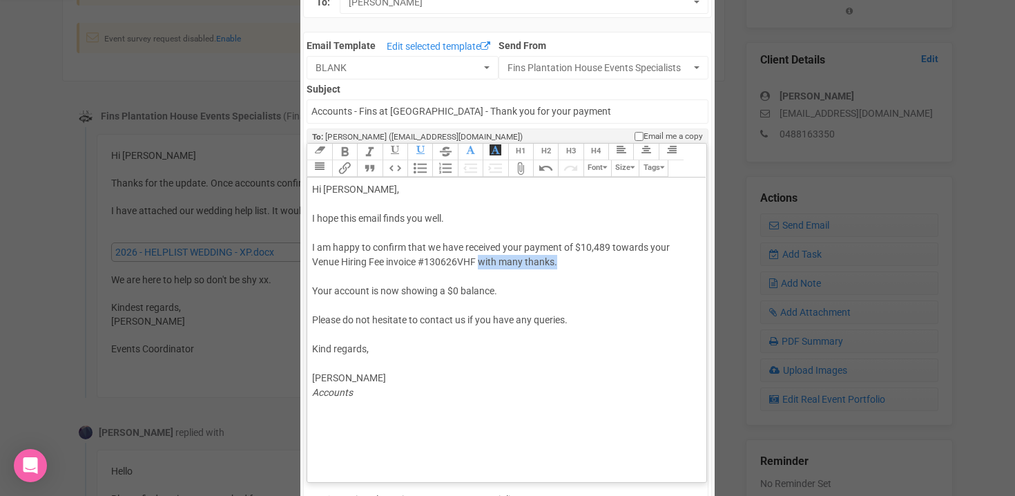
drag, startPoint x: 480, startPoint y: 264, endPoint x: 580, endPoint y: 268, distance: 100.2
click at [580, 268] on div "Hi Jessie, I hope this email finds you well. I am happy to confirm that we have…" at bounding box center [504, 305] width 384 height 246
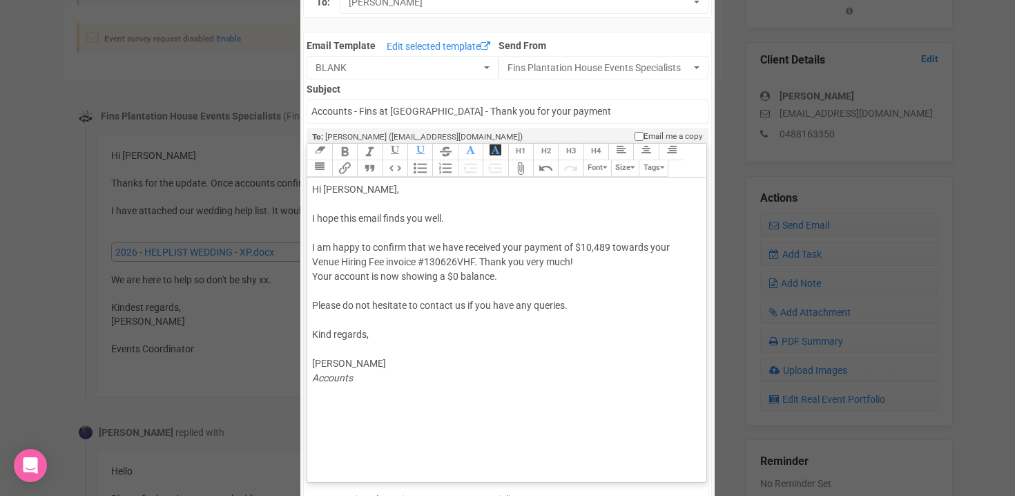
type trix-editor "<div>Hi Jessie,<br><br>I hope this email finds you well.<br><br>I am happy to c…"
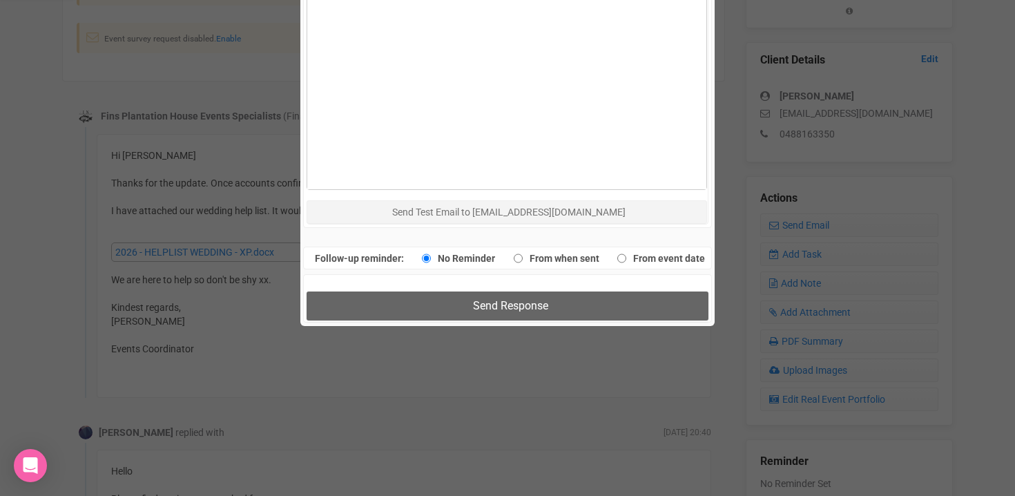
scroll to position [881, 0]
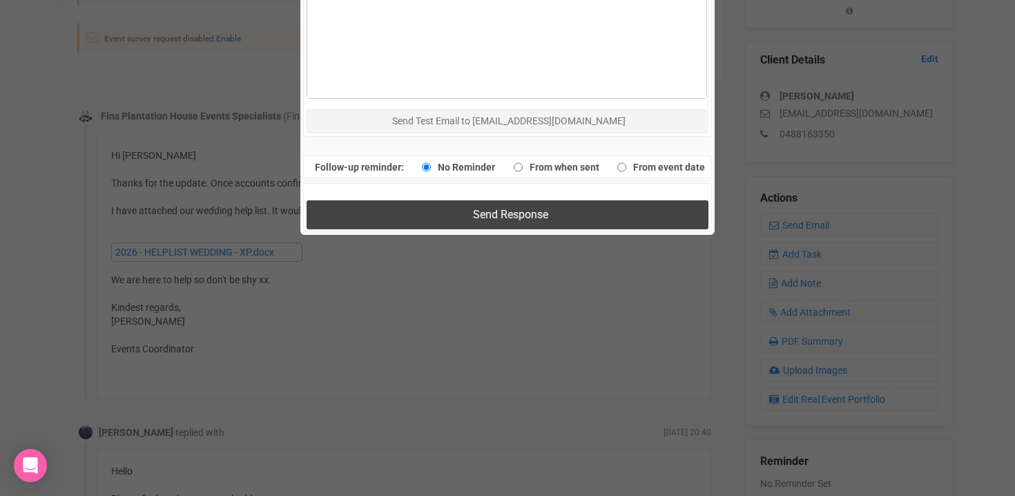
click at [505, 214] on span "Send Response" at bounding box center [510, 214] width 75 height 13
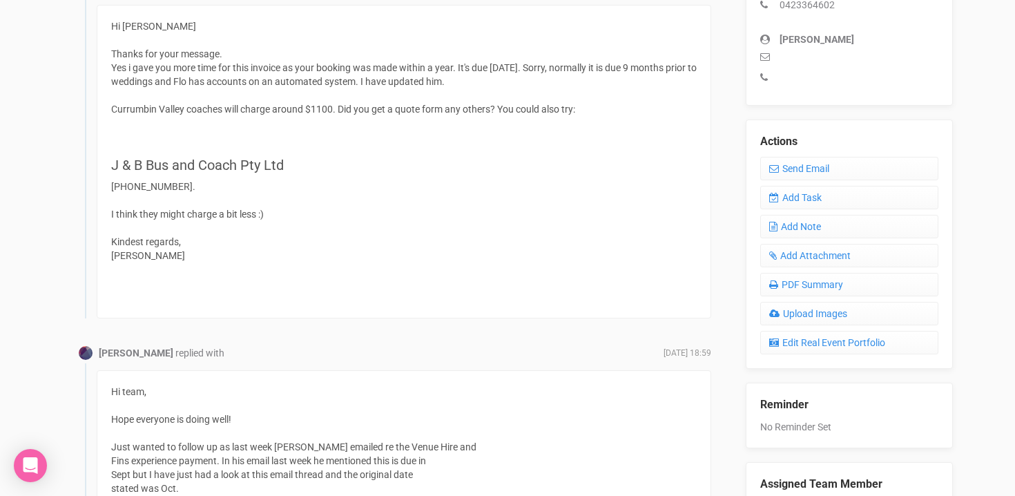
scroll to position [473, 0]
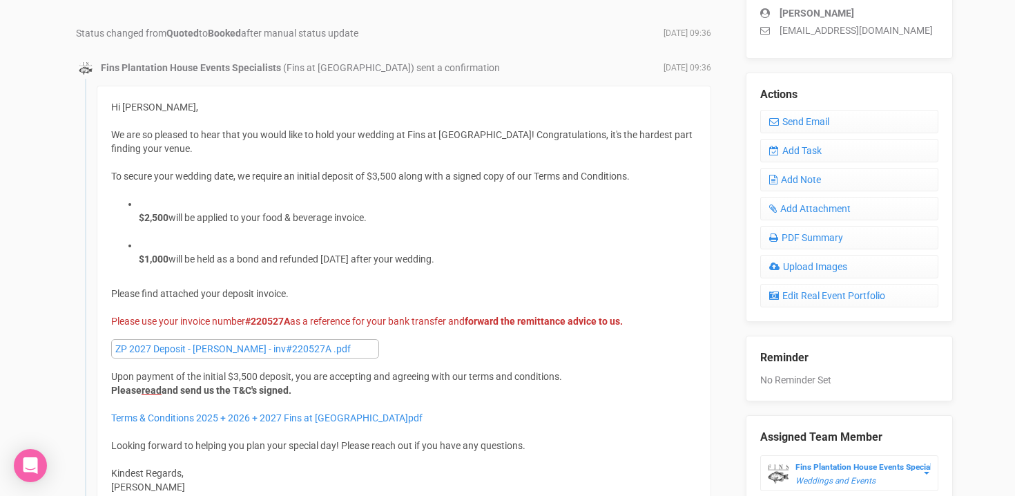
scroll to position [429, 0]
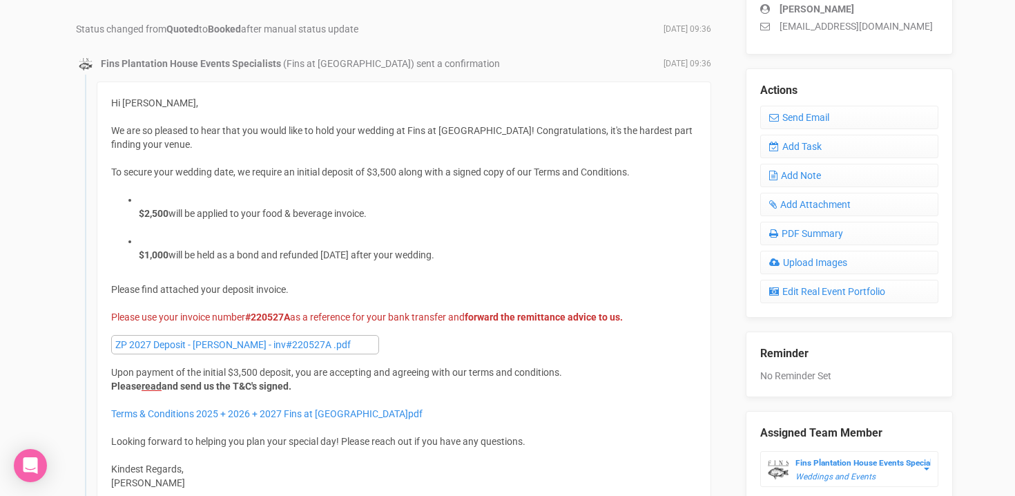
click at [405, 121] on div "Hi [PERSON_NAME], We are so pleased to hear that you would like to hold your we…" at bounding box center [403, 137] width 585 height 83
